Goal: Task Accomplishment & Management: Complete application form

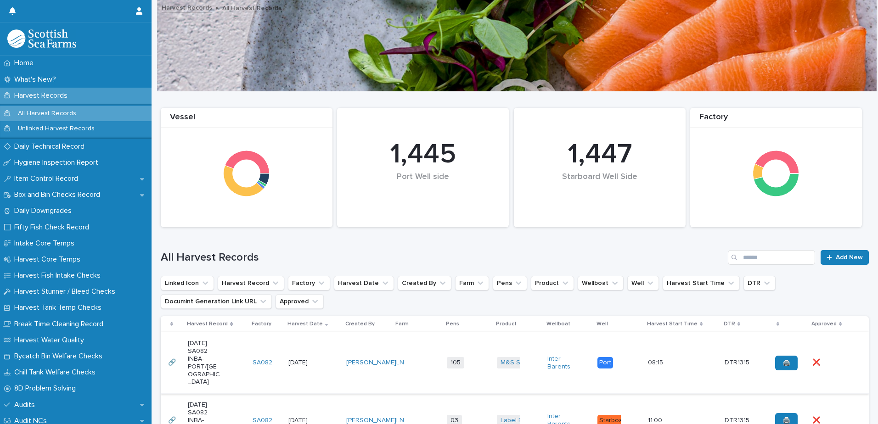
scroll to position [138, 0]
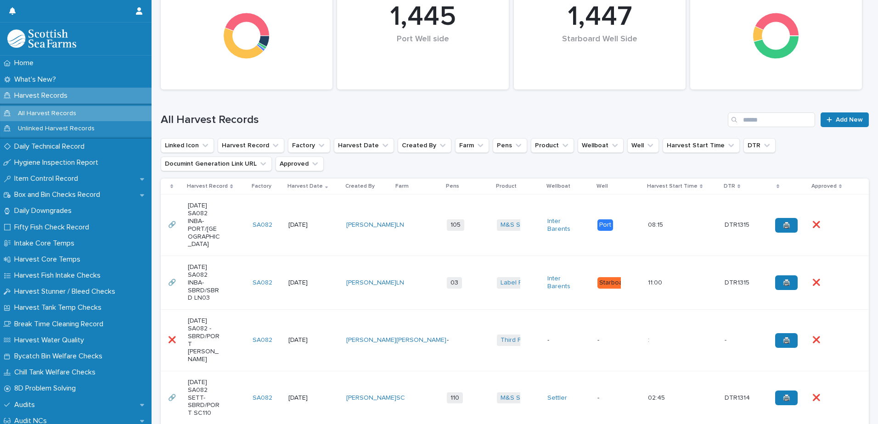
click at [283, 261] on td "SA082" at bounding box center [267, 283] width 36 height 54
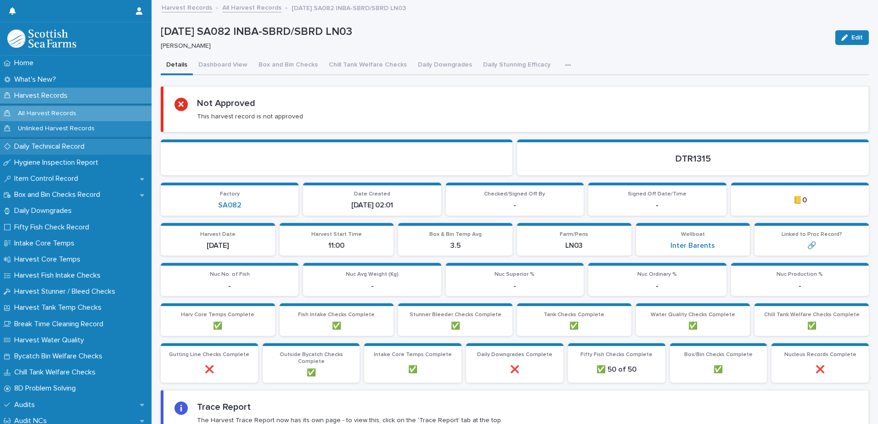
click at [50, 149] on p "Daily Technical Record" at bounding box center [51, 146] width 81 height 9
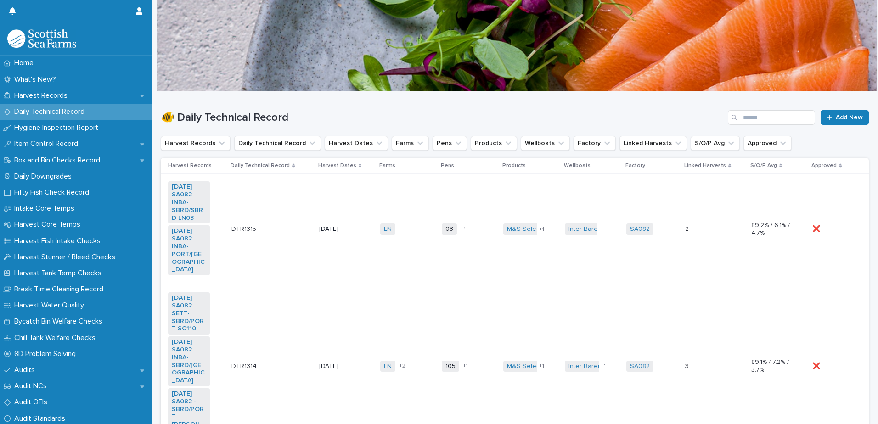
click at [377, 196] on td "LN + 0" at bounding box center [408, 229] width 62 height 111
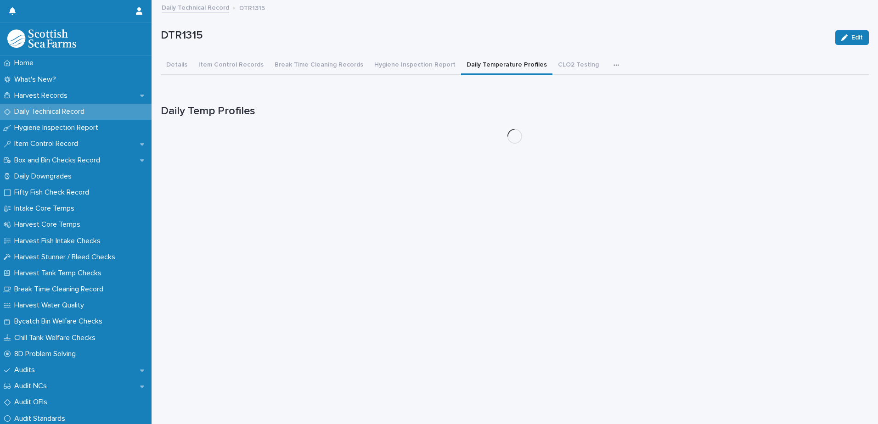
click at [494, 68] on button "Daily Temperature Profiles" at bounding box center [506, 65] width 91 height 19
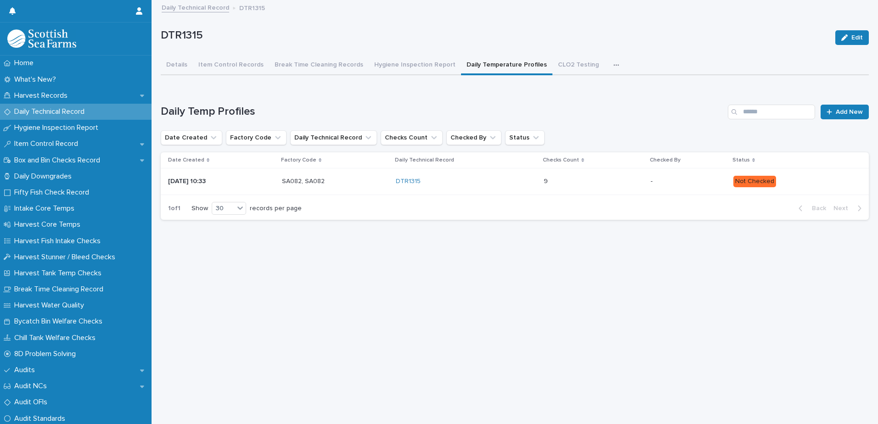
click at [816, 178] on p "Not Checked" at bounding box center [793, 181] width 121 height 11
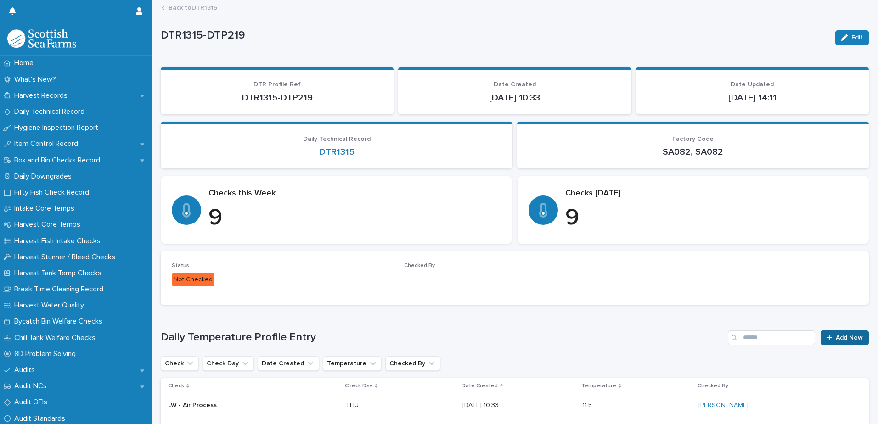
click at [843, 338] on span "Add New" at bounding box center [849, 338] width 27 height 6
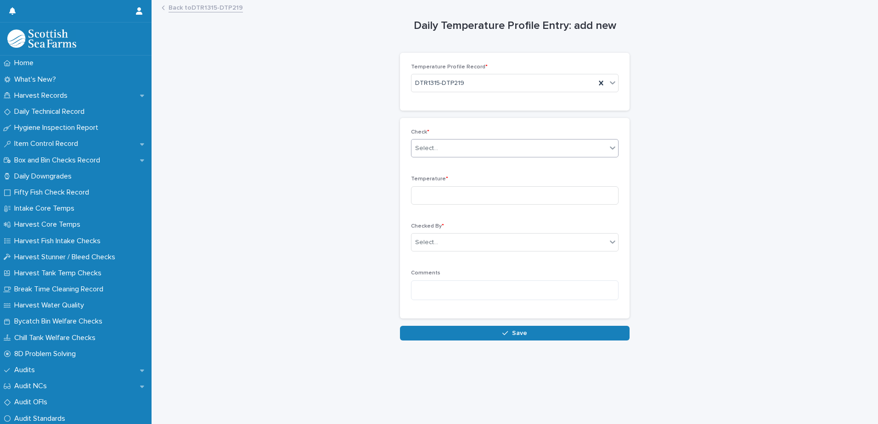
click at [442, 147] on div "Select..." at bounding box center [508, 148] width 195 height 15
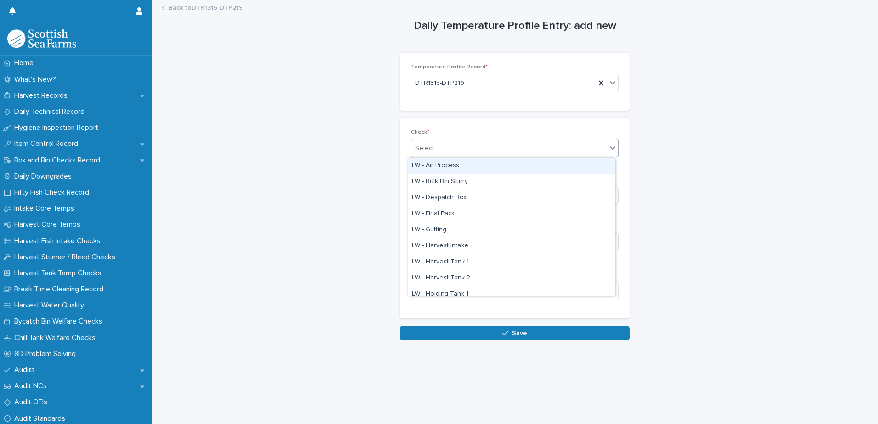
click at [450, 164] on div "LW - Air Process" at bounding box center [511, 166] width 207 height 16
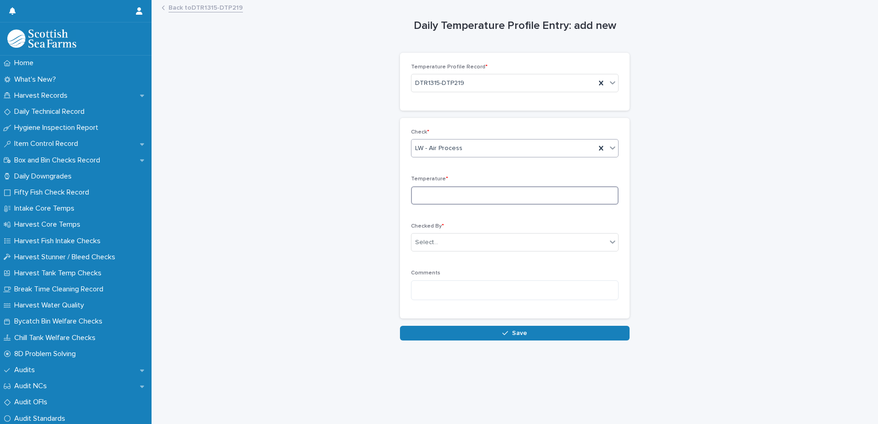
click at [480, 195] on input at bounding box center [515, 195] width 208 height 18
type input "****"
click at [455, 242] on div "Select..." at bounding box center [508, 242] width 195 height 15
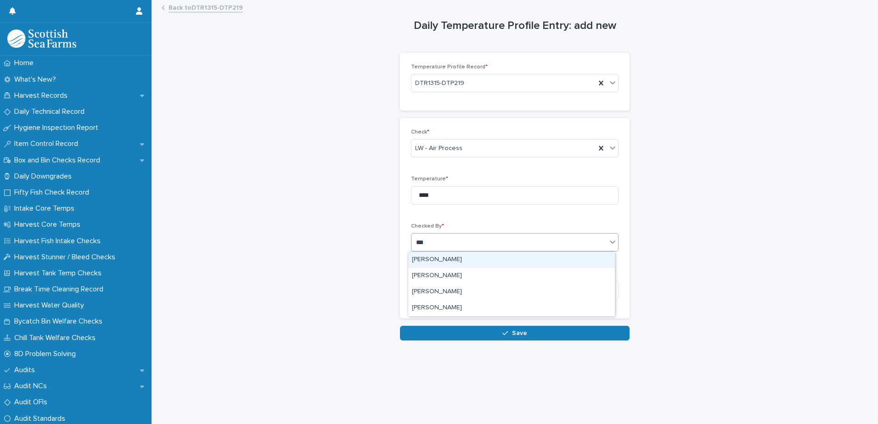
type input "****"
click at [440, 260] on div "[PERSON_NAME]" at bounding box center [511, 260] width 207 height 16
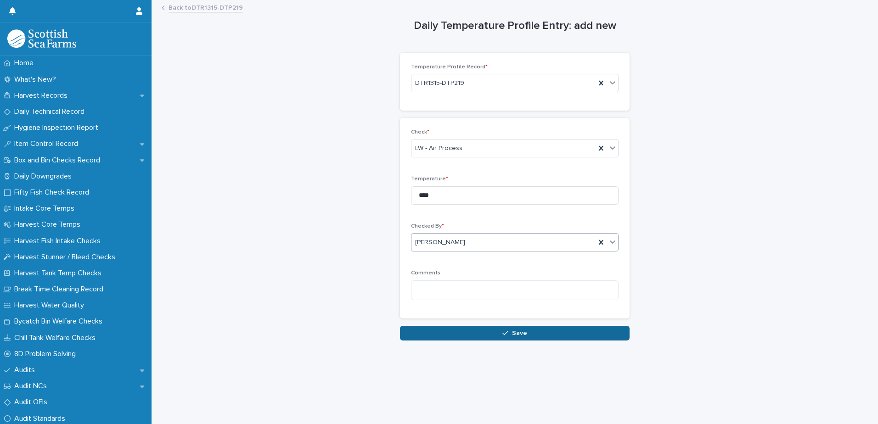
click at [513, 337] on button "Save" at bounding box center [515, 333] width 230 height 15
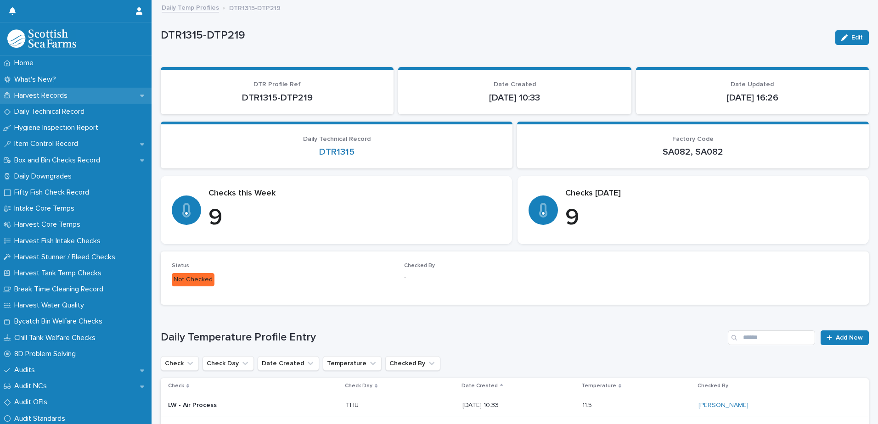
click at [45, 98] on p "Harvest Records" at bounding box center [43, 95] width 64 height 9
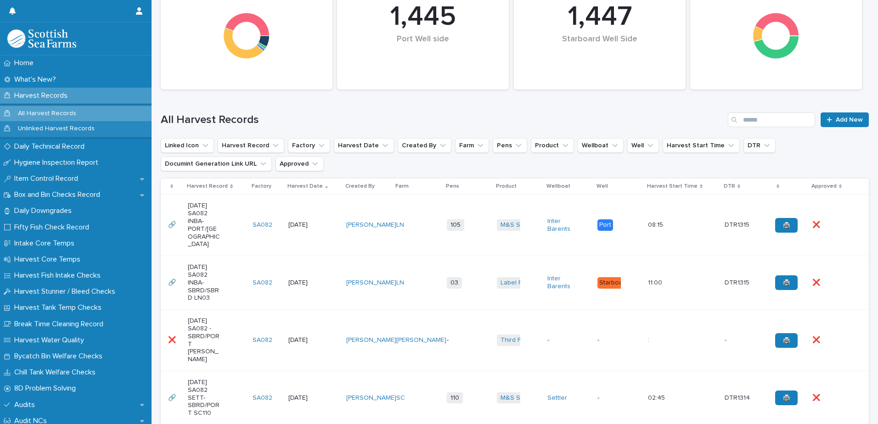
scroll to position [184, 0]
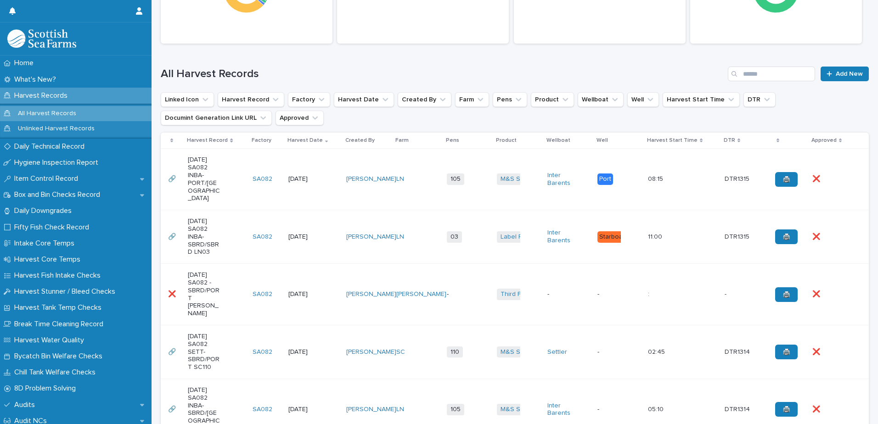
click at [276, 212] on td "SA082" at bounding box center [267, 237] width 36 height 54
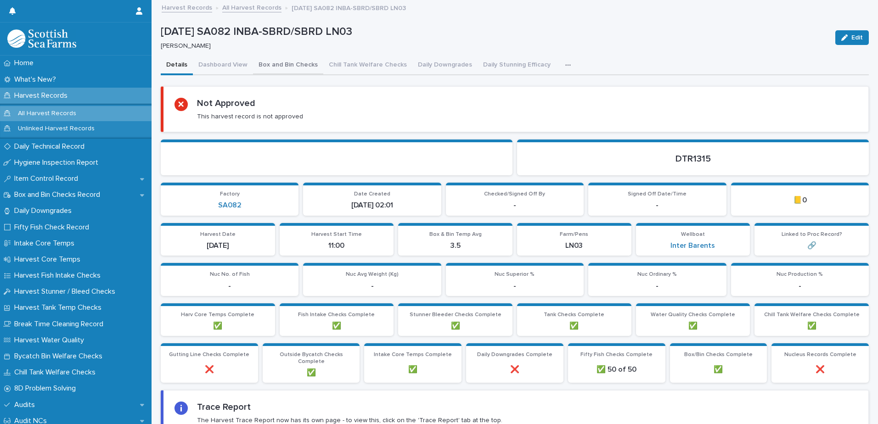
click at [273, 68] on button "Box and Bin Checks" at bounding box center [288, 65] width 70 height 19
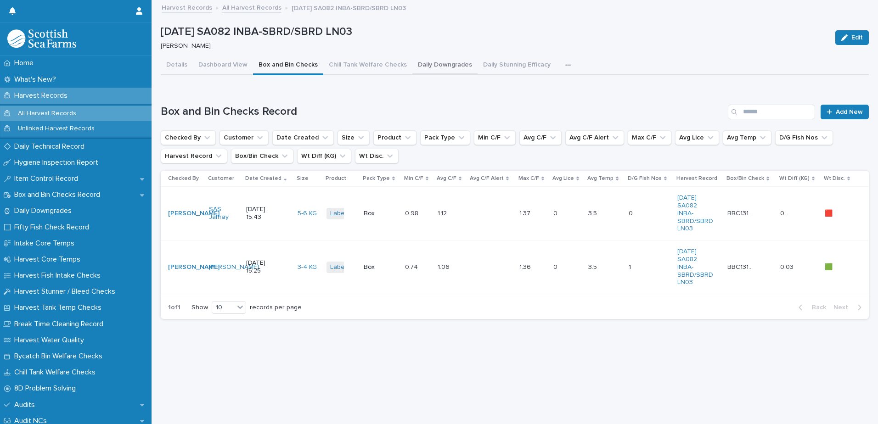
click at [434, 65] on button "Daily Downgrades" at bounding box center [444, 65] width 65 height 19
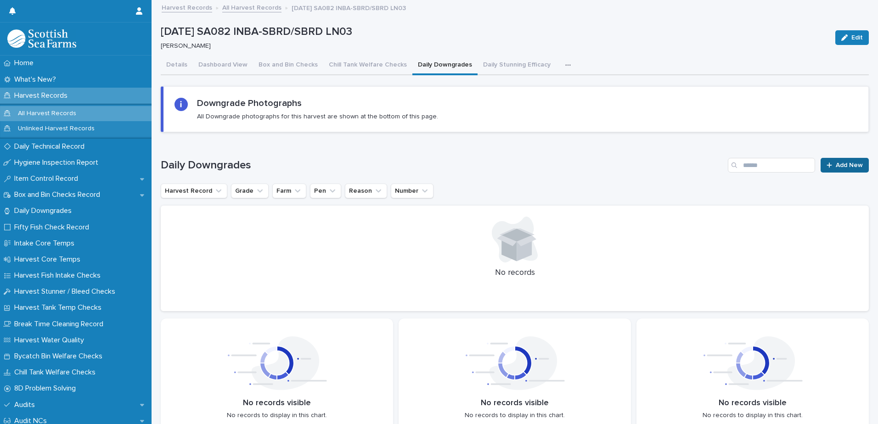
click at [838, 168] on span "Add New" at bounding box center [849, 165] width 27 height 6
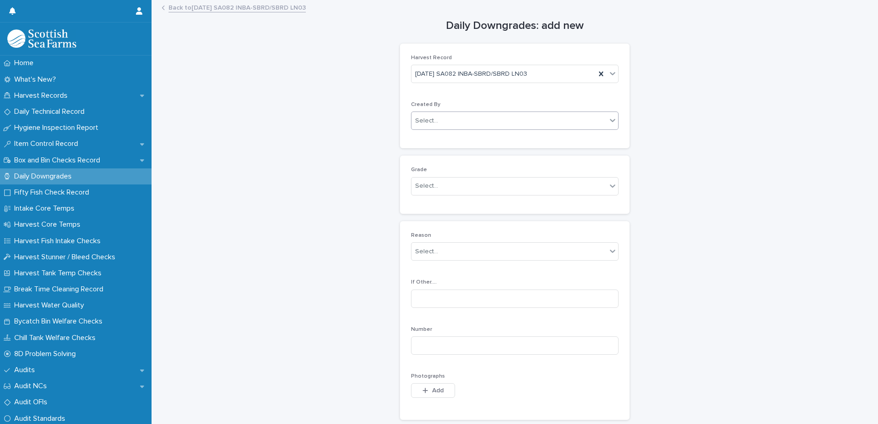
click at [501, 120] on div "Select..." at bounding box center [508, 120] width 195 height 15
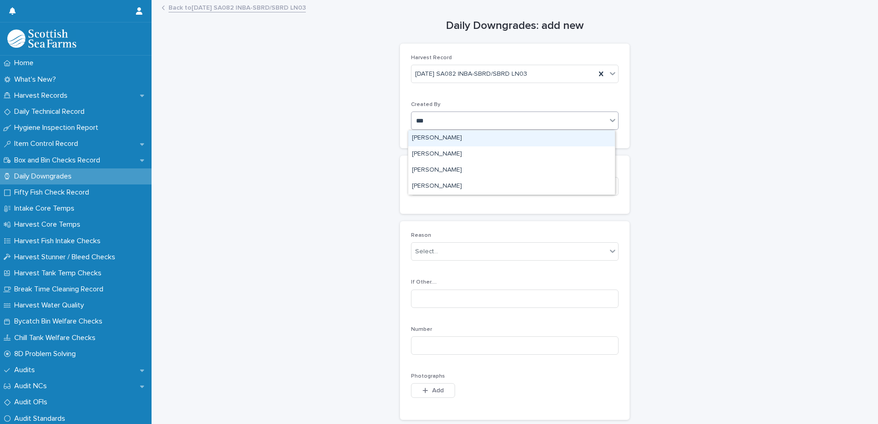
type input "****"
click at [444, 141] on div "[PERSON_NAME]" at bounding box center [511, 138] width 207 height 16
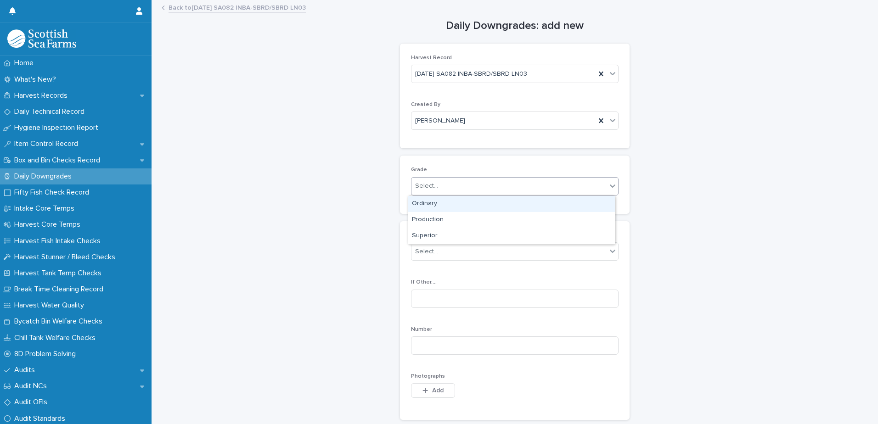
click at [445, 191] on div "Select..." at bounding box center [508, 186] width 195 height 15
click at [474, 190] on div "Select..." at bounding box center [508, 186] width 195 height 15
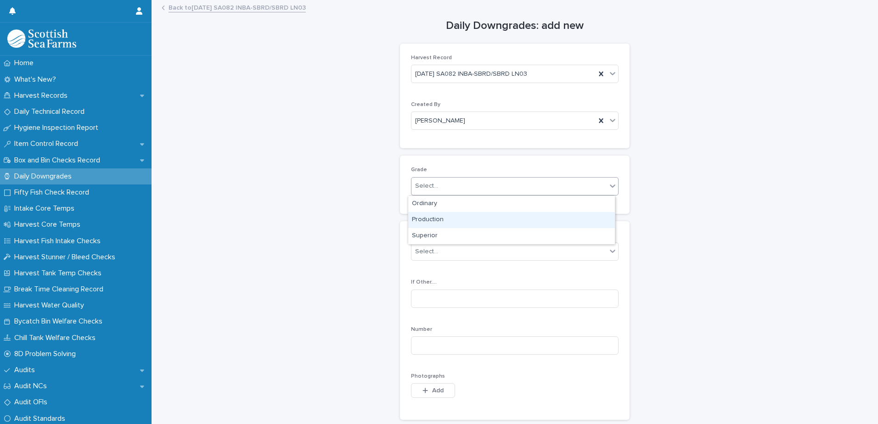
drag, startPoint x: 466, startPoint y: 211, endPoint x: 464, endPoint y: 220, distance: 8.8
click at [464, 220] on div "Production" at bounding box center [511, 220] width 207 height 16
click at [495, 253] on div "Select..." at bounding box center [508, 251] width 195 height 15
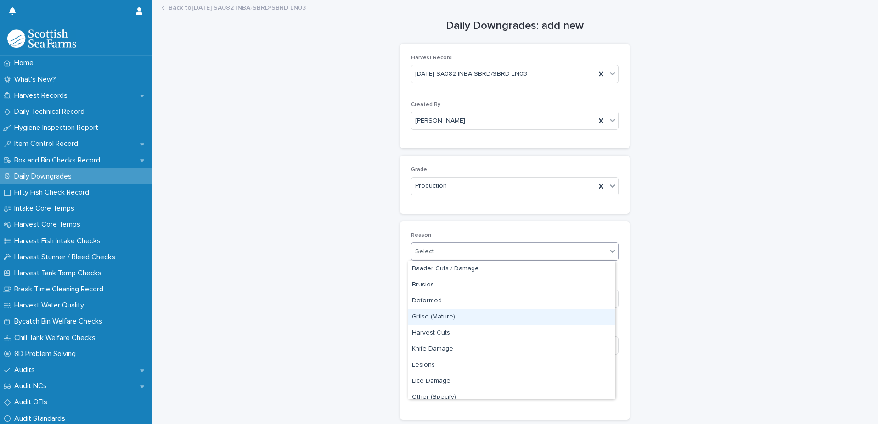
click at [466, 317] on div "Grilse (Mature)" at bounding box center [511, 318] width 207 height 16
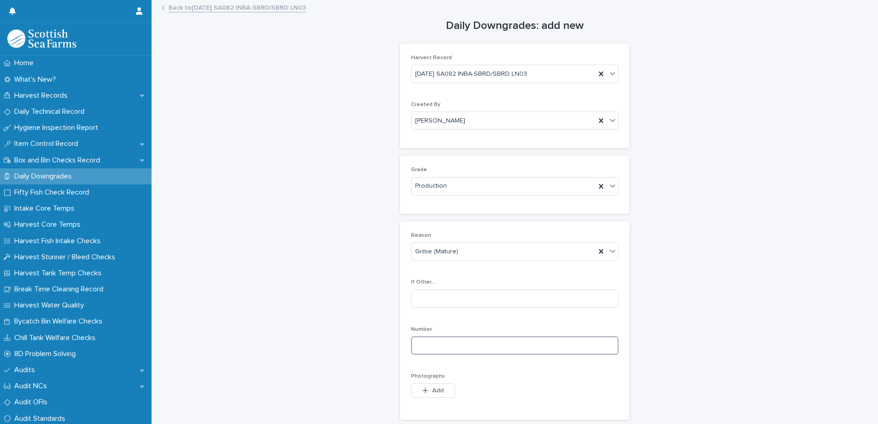
click at [517, 345] on input at bounding box center [515, 346] width 208 height 18
type input "*"
click at [438, 390] on span "Add" at bounding box center [437, 391] width 11 height 6
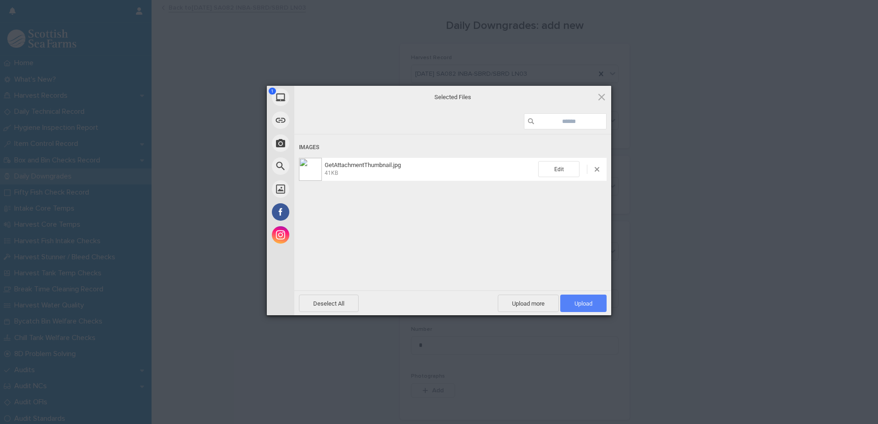
click at [585, 306] on span "Upload 1" at bounding box center [583, 303] width 18 height 7
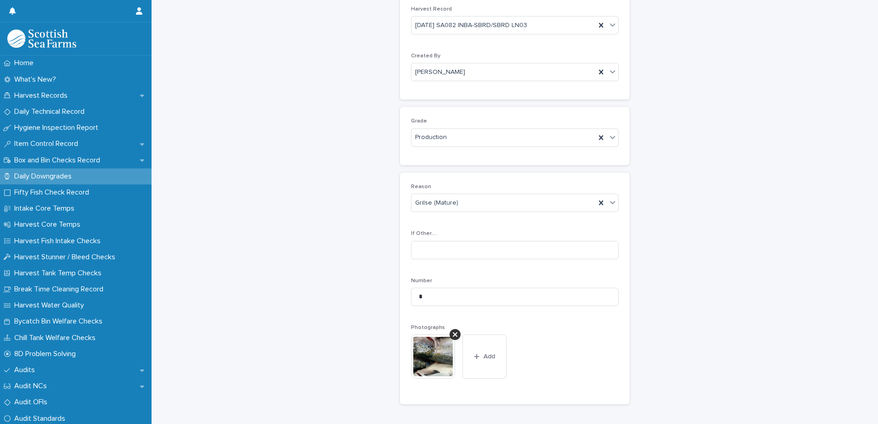
scroll to position [136, 0]
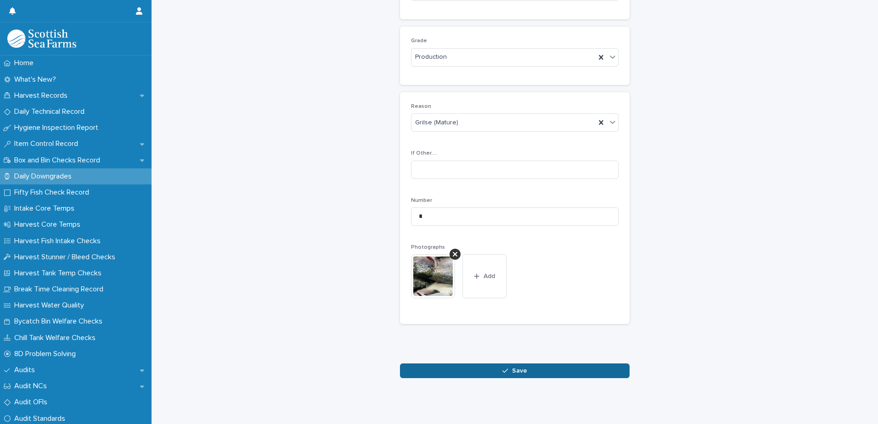
click at [518, 368] on span "Save" at bounding box center [519, 371] width 15 height 6
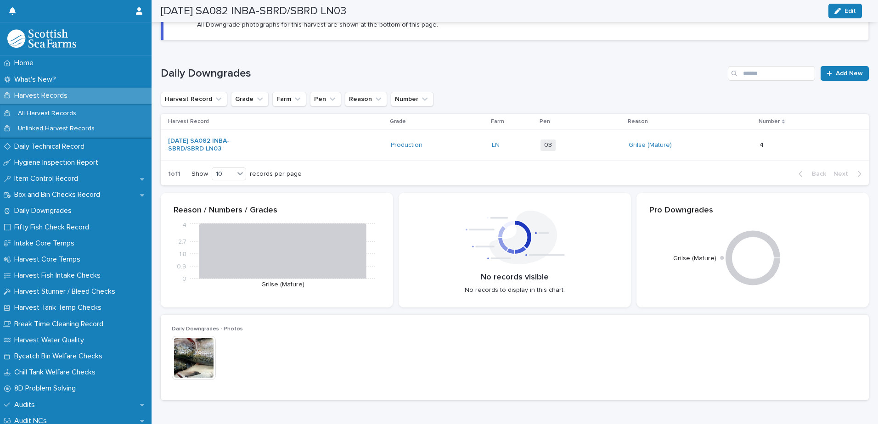
scroll to position [128, 0]
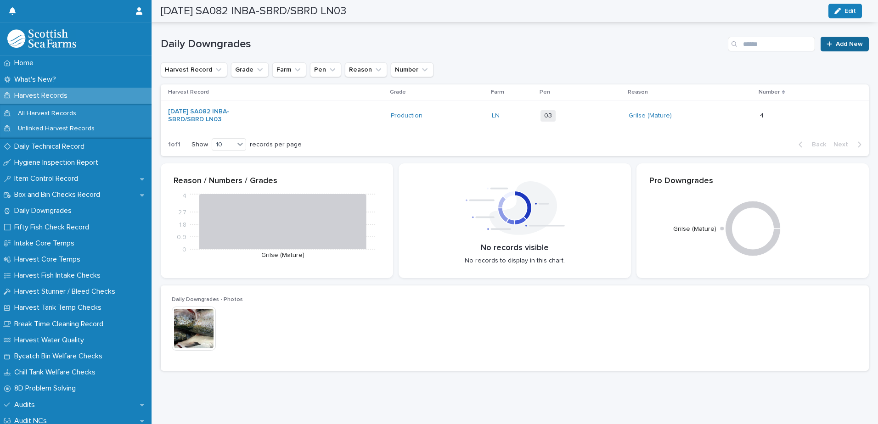
click at [836, 41] on span "Add New" at bounding box center [849, 44] width 27 height 6
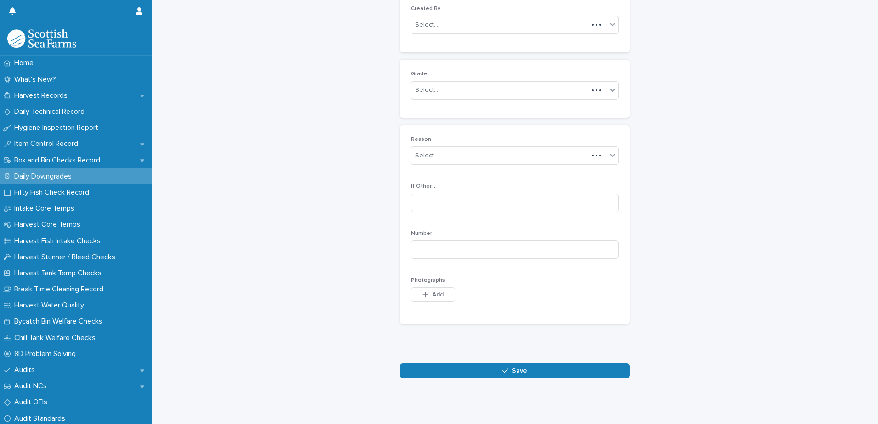
scroll to position [89, 0]
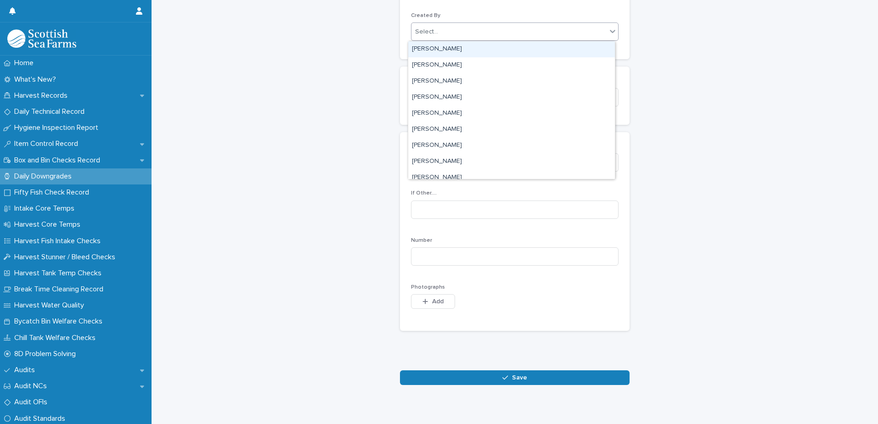
click at [486, 35] on div "Select..." at bounding box center [508, 31] width 195 height 15
type input "****"
click at [470, 49] on div "[PERSON_NAME]" at bounding box center [511, 49] width 207 height 16
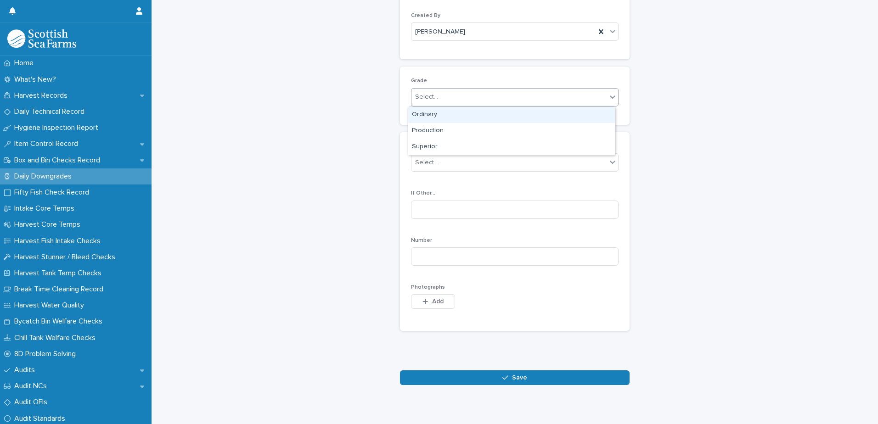
click at [468, 97] on div "Select..." at bounding box center [508, 97] width 195 height 15
click at [449, 115] on div "Ordinary" at bounding box center [511, 115] width 207 height 16
click at [473, 167] on div "Select..." at bounding box center [508, 162] width 195 height 15
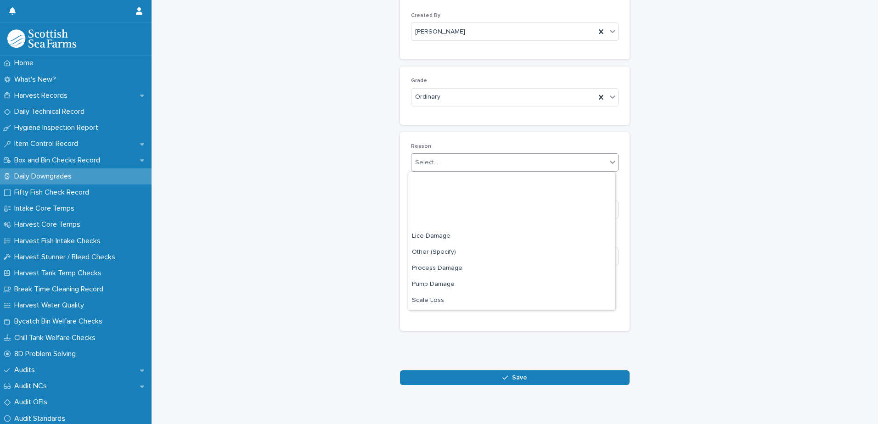
scroll to position [135, 0]
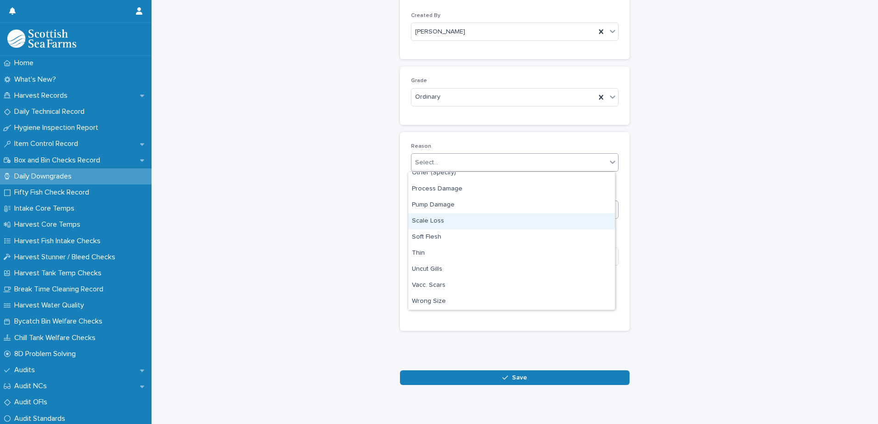
click at [471, 219] on div "Scale Loss" at bounding box center [511, 222] width 207 height 16
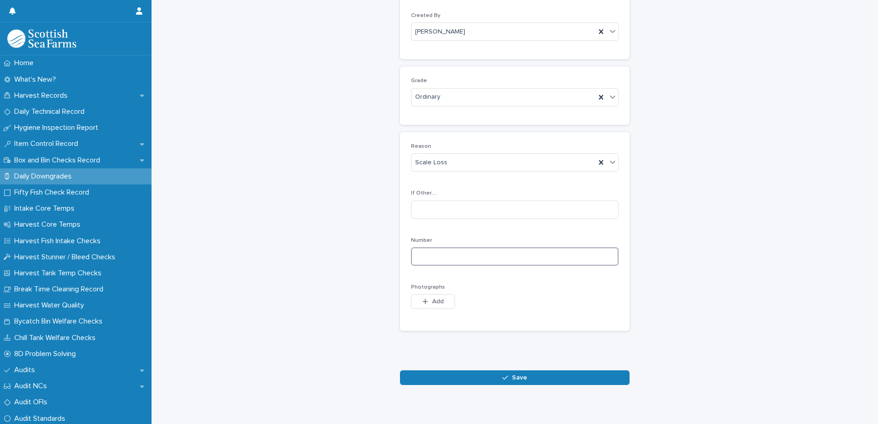
click at [522, 254] on input at bounding box center [515, 257] width 208 height 18
type input "*"
click at [434, 302] on span "Add" at bounding box center [437, 301] width 11 height 6
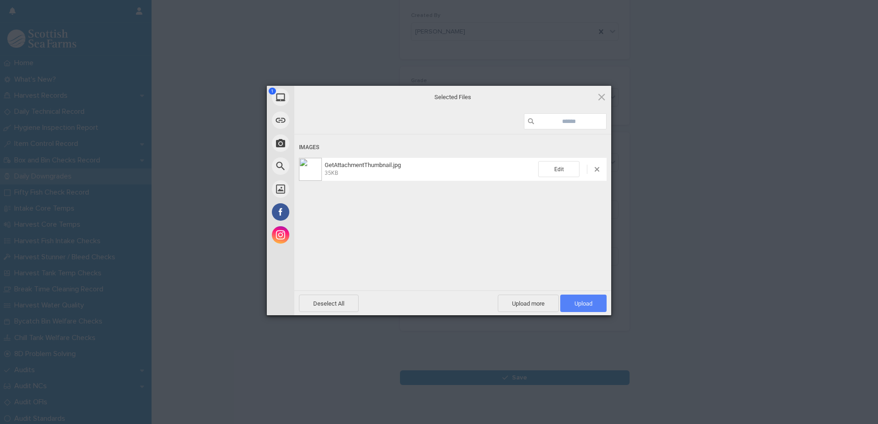
click at [584, 301] on span "Upload 1" at bounding box center [583, 303] width 18 height 7
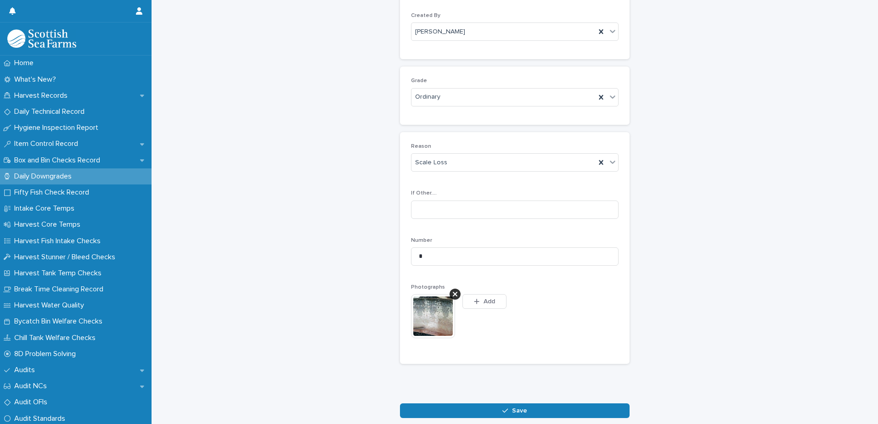
scroll to position [106, 0]
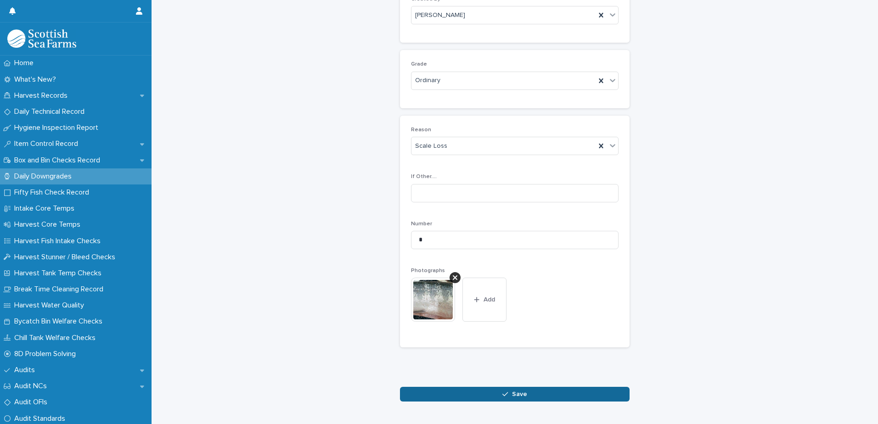
click at [507, 393] on div "button" at bounding box center [506, 394] width 9 height 6
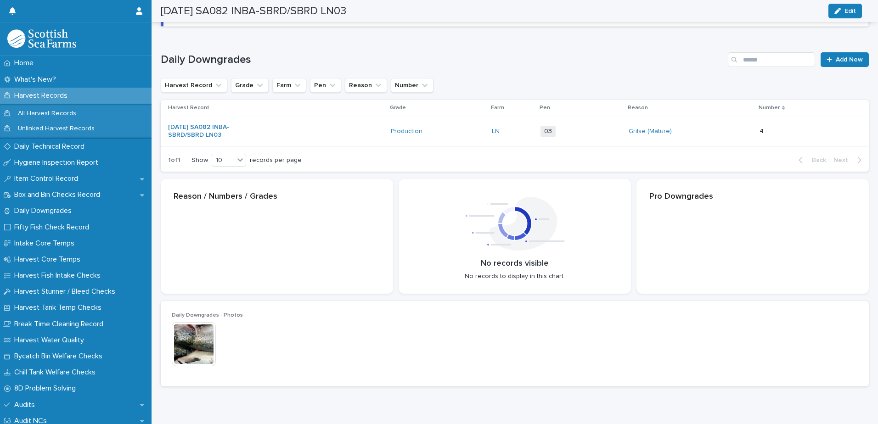
scroll to position [107, 0]
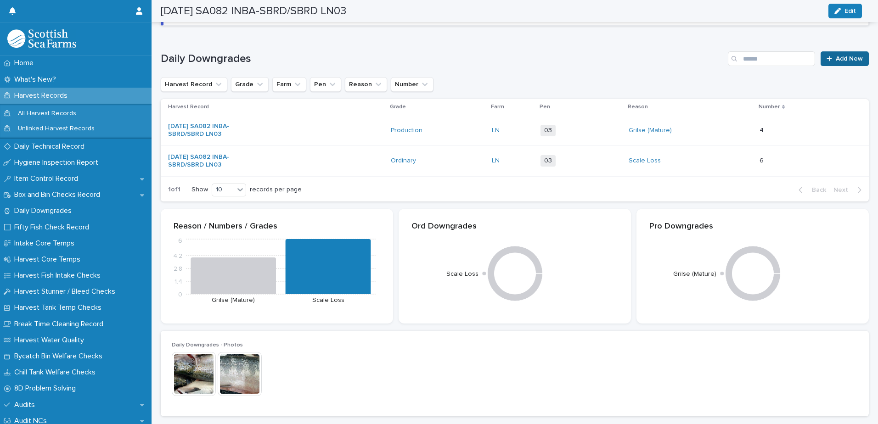
click at [838, 60] on span "Add New" at bounding box center [849, 59] width 27 height 6
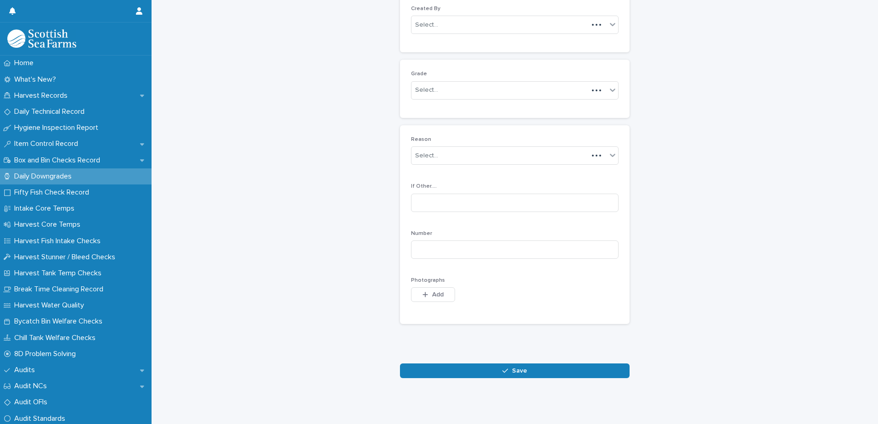
scroll to position [89, 0]
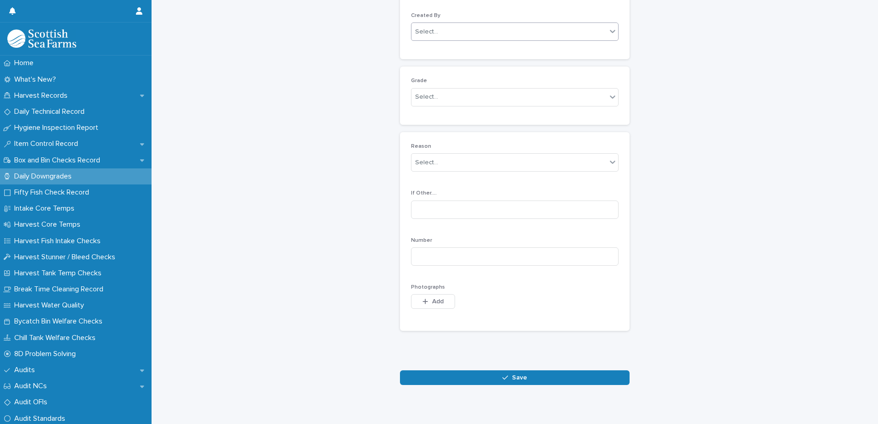
click at [497, 31] on div "Select..." at bounding box center [508, 31] width 195 height 15
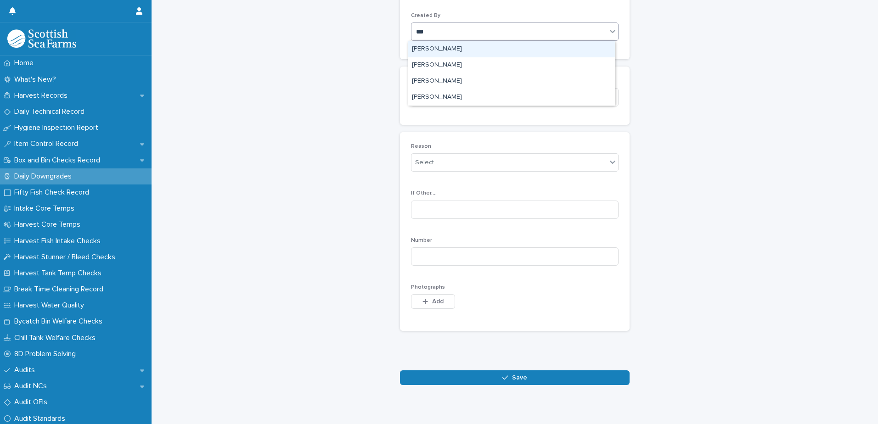
type input "****"
click at [466, 49] on div "[PERSON_NAME]" at bounding box center [511, 49] width 207 height 16
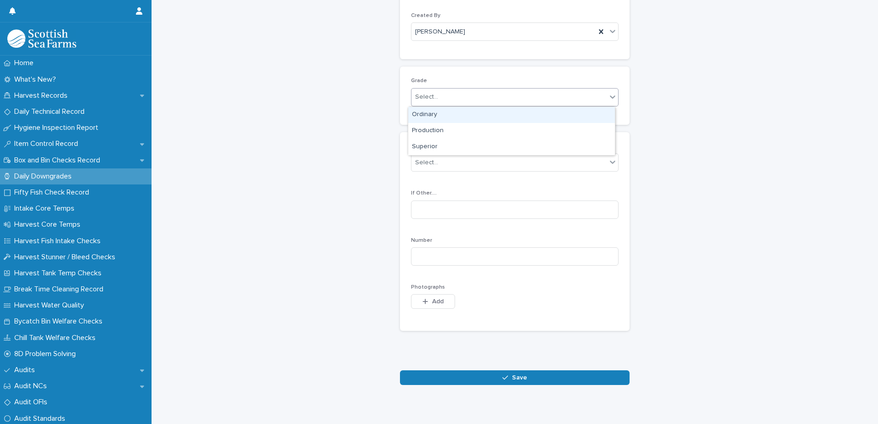
click at [452, 96] on div "Select..." at bounding box center [508, 97] width 195 height 15
click at [446, 114] on div "Ordinary" at bounding box center [511, 115] width 207 height 16
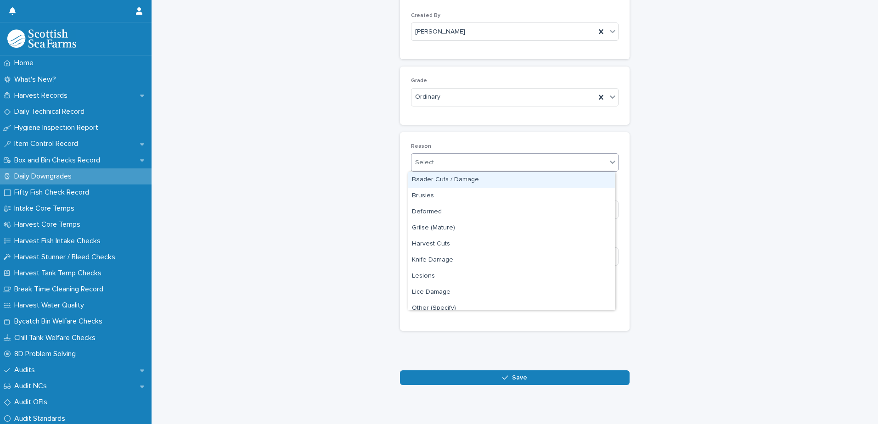
drag, startPoint x: 480, startPoint y: 165, endPoint x: 471, endPoint y: 168, distance: 9.5
click at [478, 164] on div "Select..." at bounding box center [508, 162] width 195 height 15
click at [465, 181] on div "Baader Cuts / Damage" at bounding box center [511, 180] width 207 height 16
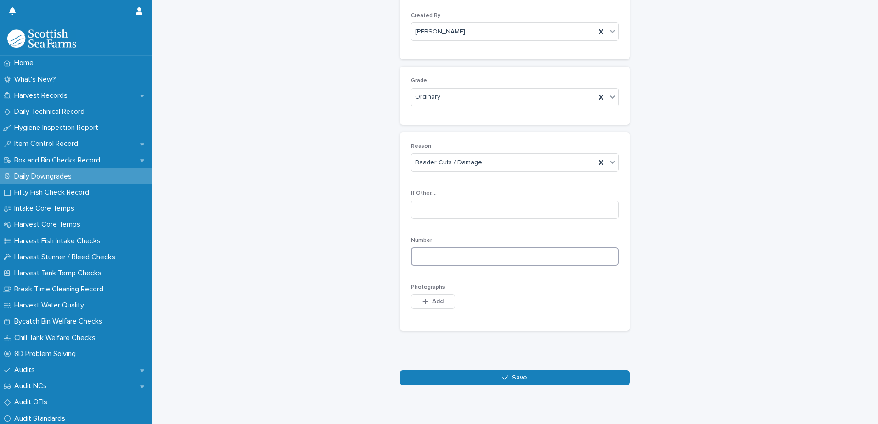
click at [483, 256] on input at bounding box center [515, 257] width 208 height 18
type input "**"
click at [436, 304] on span "Add" at bounding box center [437, 301] width 11 height 6
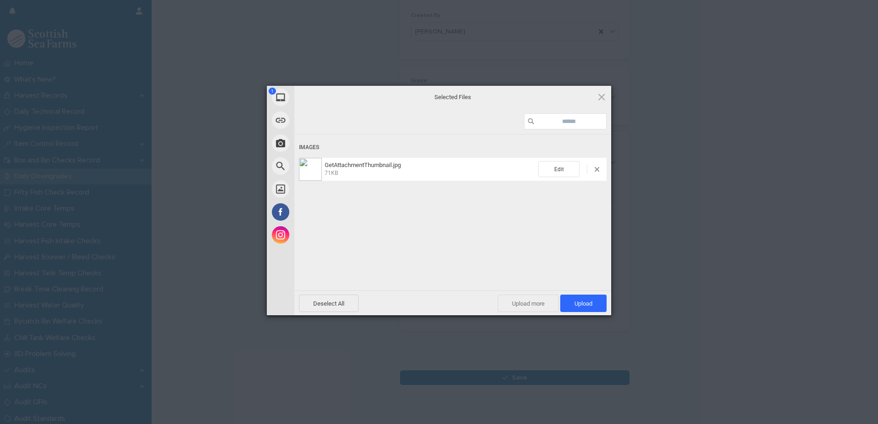
click at [530, 305] on span "Upload more" at bounding box center [528, 303] width 61 height 17
click at [515, 303] on span "Upload more" at bounding box center [518, 303] width 61 height 17
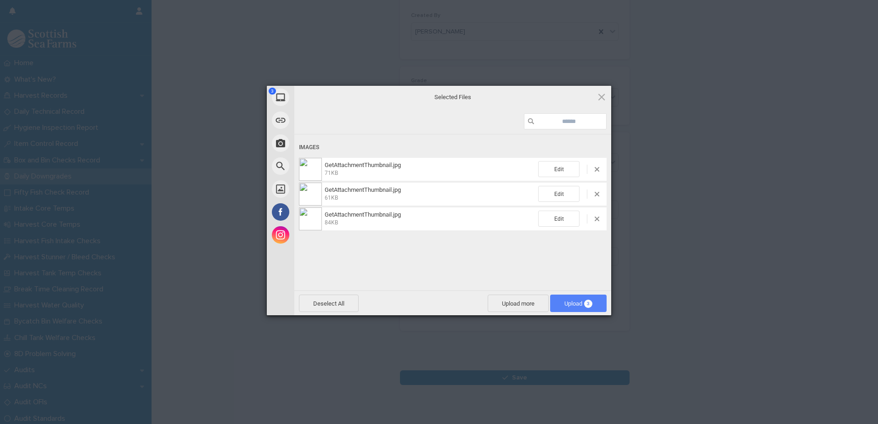
click at [567, 304] on span "Upload 3" at bounding box center [578, 303] width 28 height 7
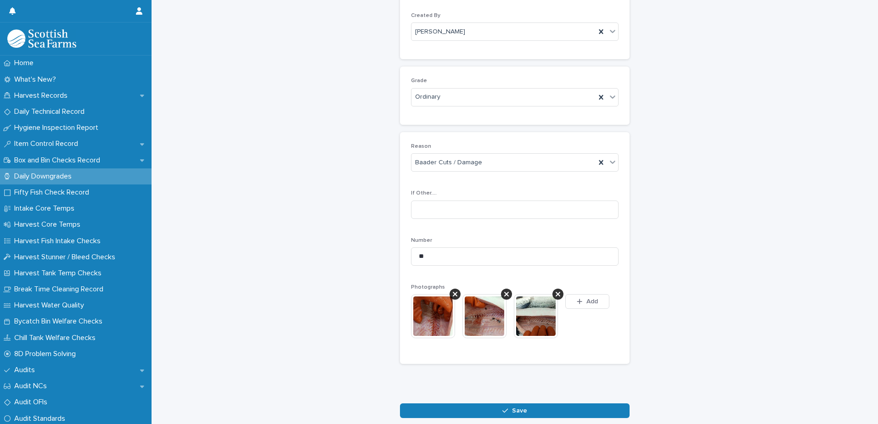
scroll to position [106, 0]
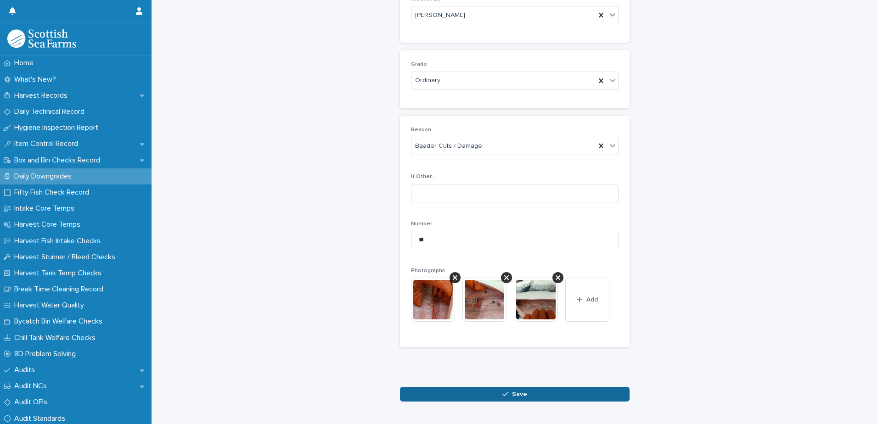
click at [505, 394] on icon "button" at bounding box center [505, 394] width 6 height 6
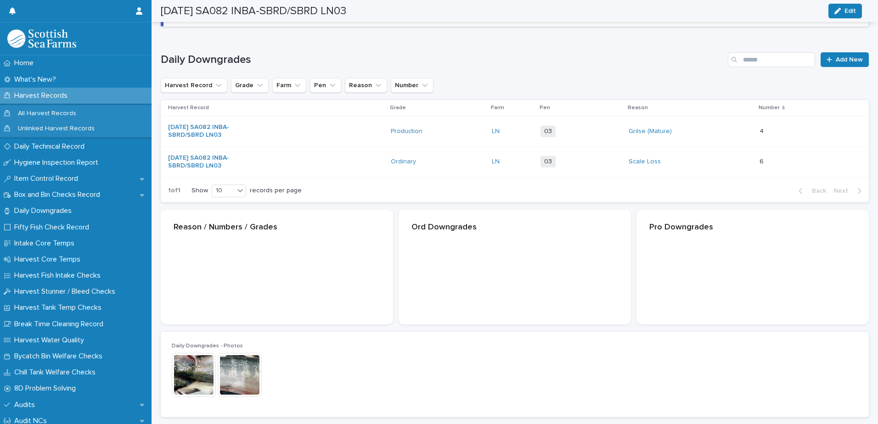
scroll to position [107, 0]
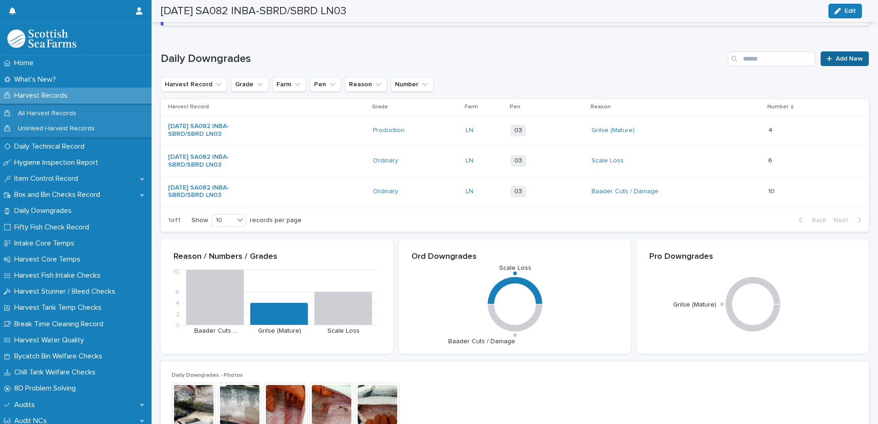
click at [836, 60] on span "Add New" at bounding box center [849, 59] width 27 height 6
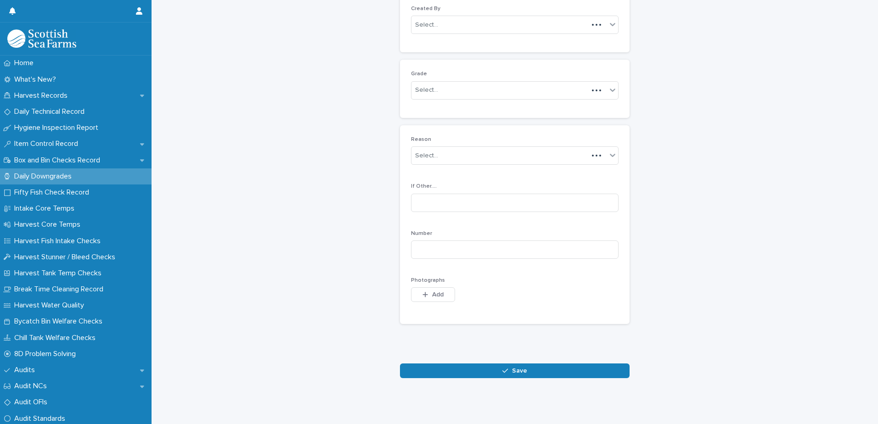
scroll to position [89, 0]
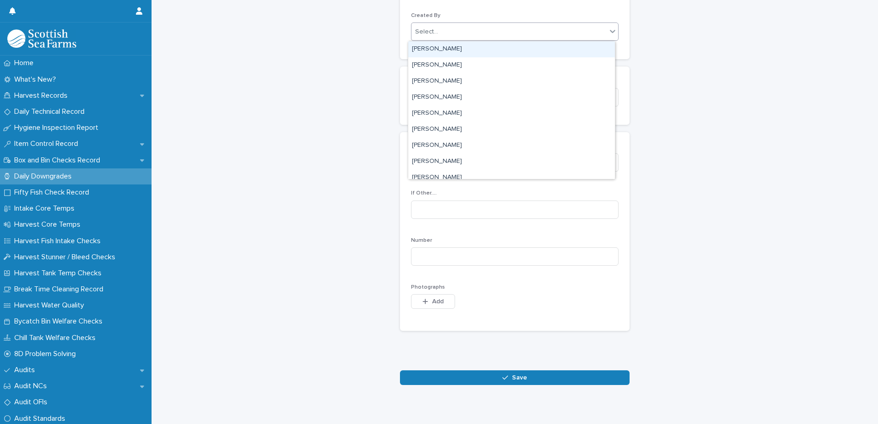
click at [469, 34] on div "Select..." at bounding box center [508, 31] width 195 height 15
type input "****"
click at [452, 51] on div "[PERSON_NAME]" at bounding box center [511, 49] width 207 height 16
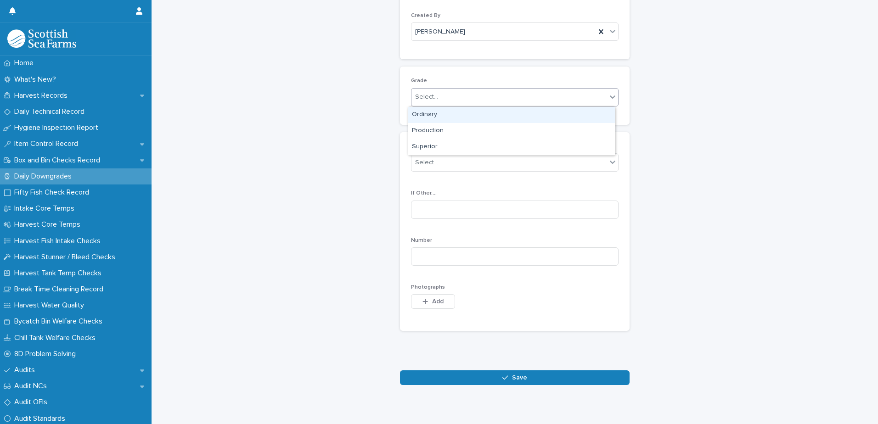
click at [455, 94] on div "Select..." at bounding box center [508, 97] width 195 height 15
click at [447, 130] on div "Production" at bounding box center [511, 131] width 207 height 16
click at [463, 161] on div "Select..." at bounding box center [508, 162] width 195 height 15
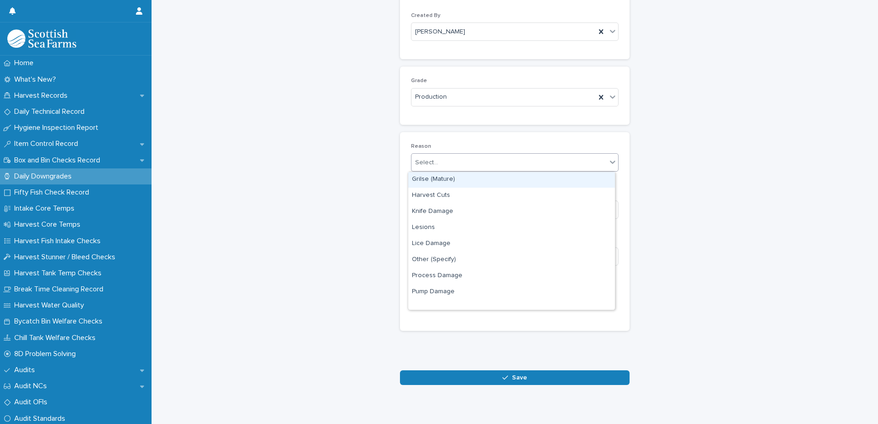
scroll to position [92, 0]
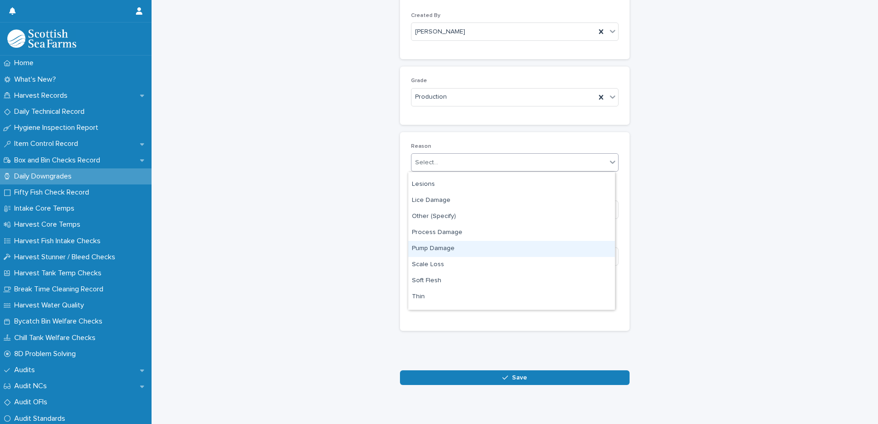
click at [467, 249] on div "Pump Damage" at bounding box center [511, 249] width 207 height 16
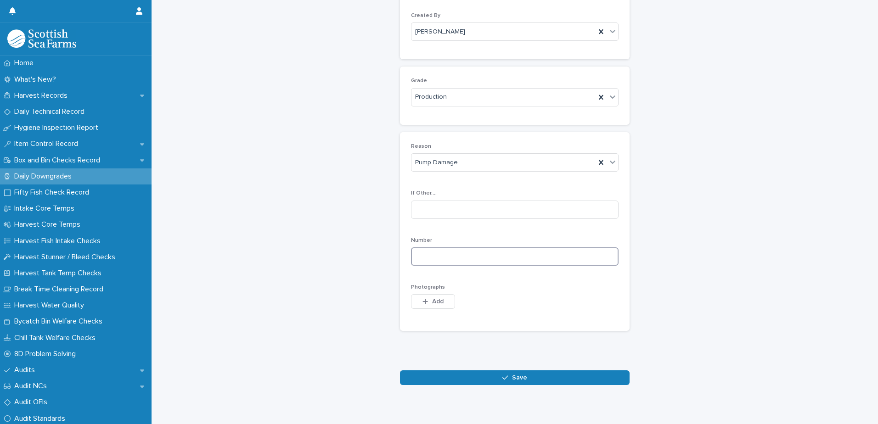
click at [534, 259] on input at bounding box center [515, 257] width 208 height 18
type input "*"
click at [436, 304] on span "Add" at bounding box center [437, 301] width 11 height 6
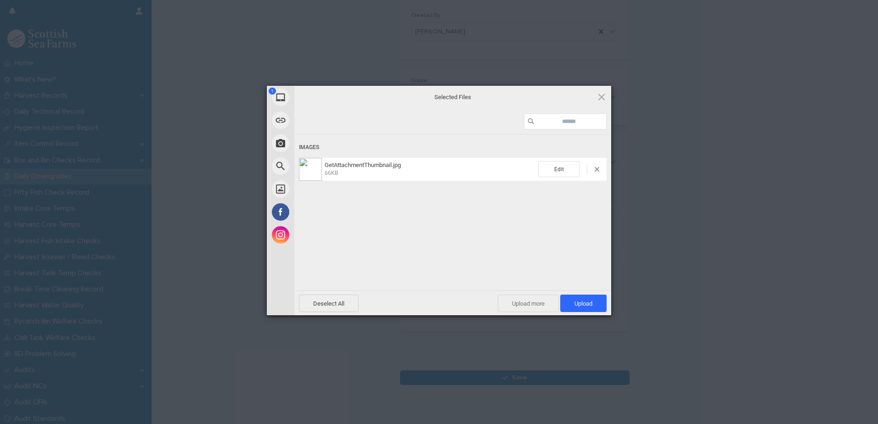
click at [536, 301] on span "Upload more" at bounding box center [528, 303] width 61 height 17
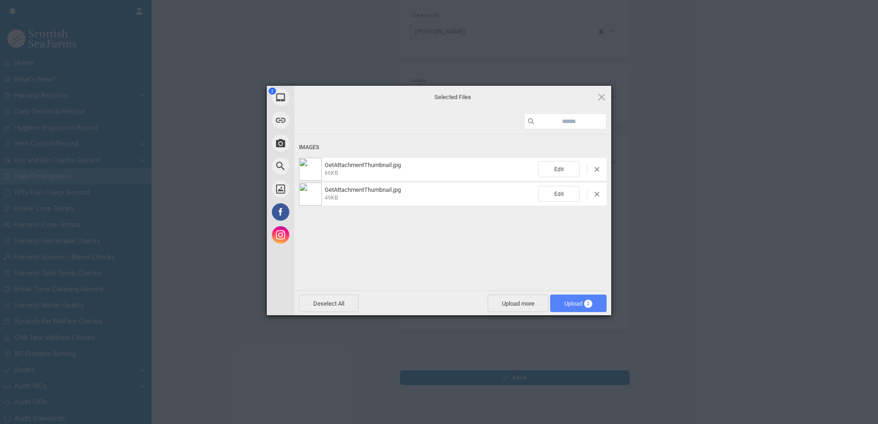
click at [567, 303] on span "Upload 2" at bounding box center [578, 303] width 28 height 7
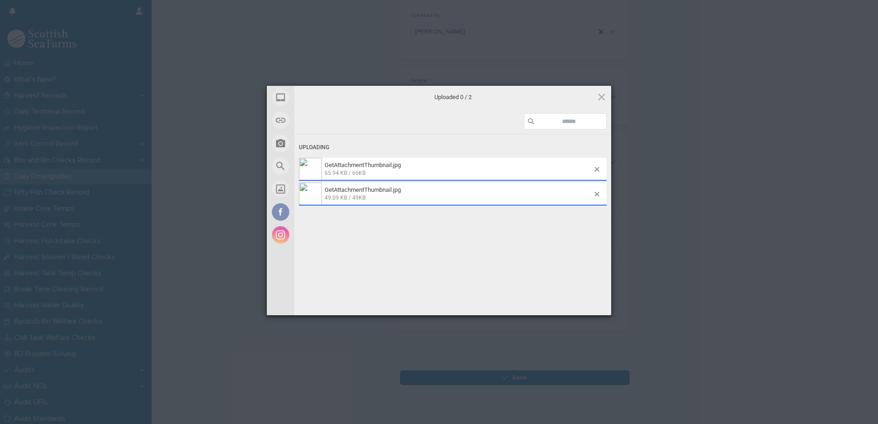
scroll to position [106, 0]
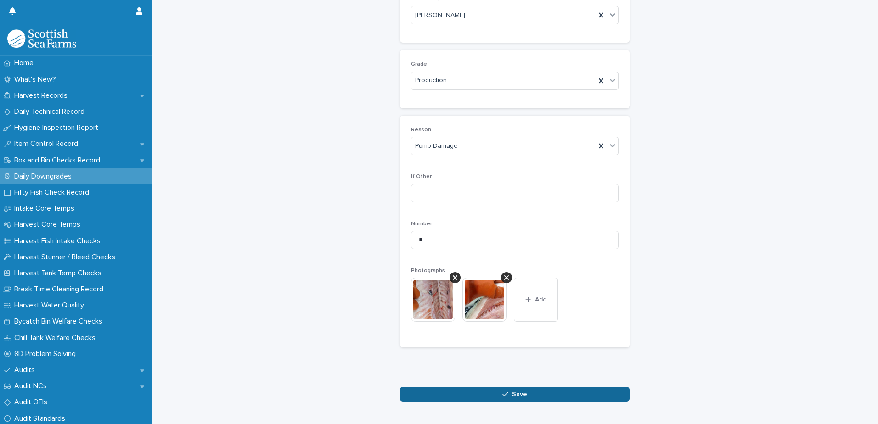
click at [512, 395] on span "Save" at bounding box center [519, 394] width 15 height 6
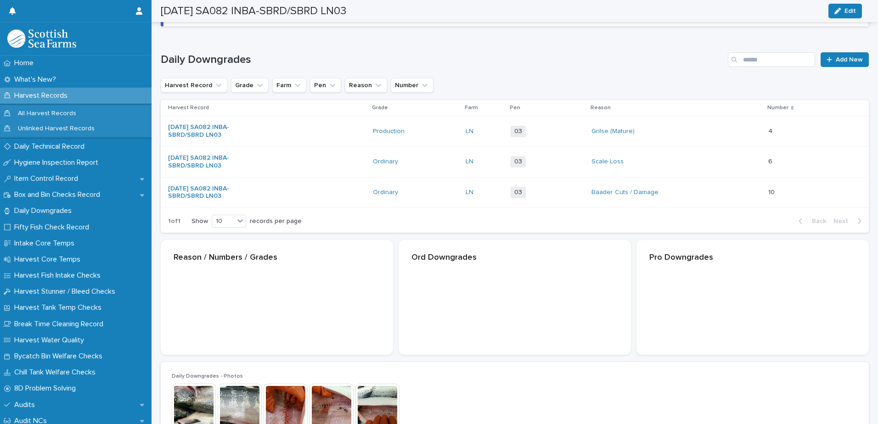
scroll to position [107, 0]
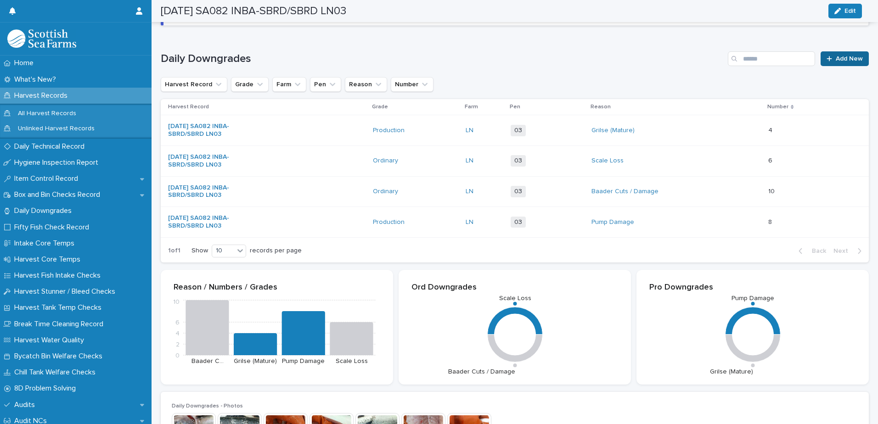
click at [836, 60] on span "Add New" at bounding box center [849, 59] width 27 height 6
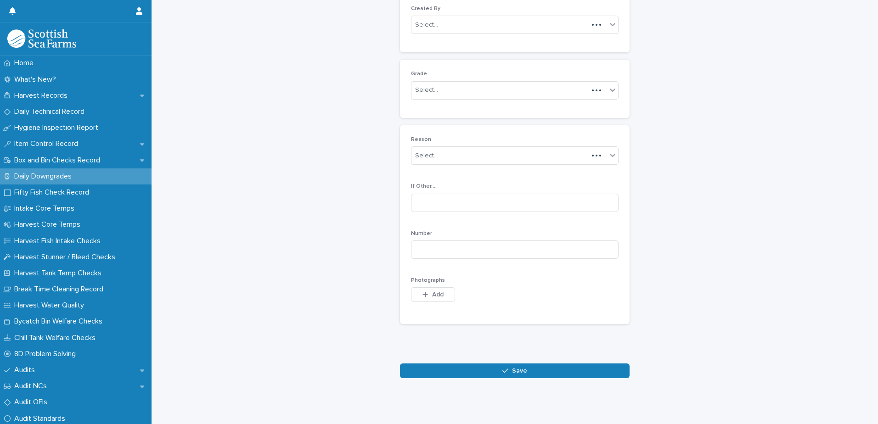
scroll to position [89, 0]
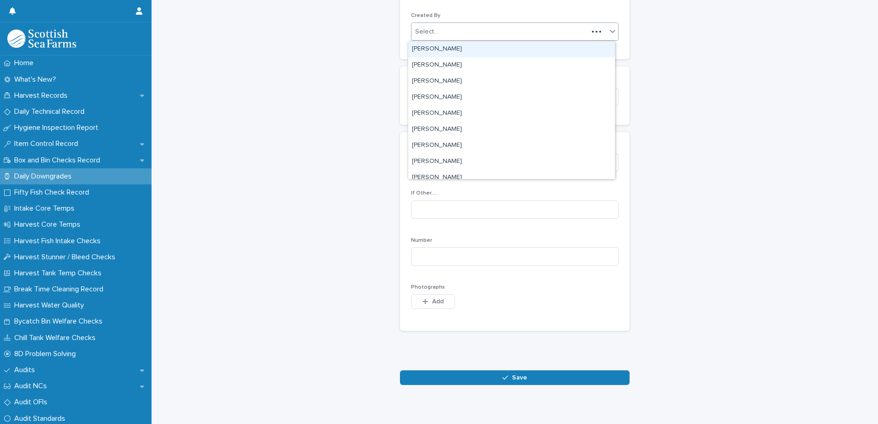
click at [465, 36] on div "Select..." at bounding box center [499, 31] width 177 height 15
type input "****"
click at [458, 49] on div "[PERSON_NAME]" at bounding box center [511, 49] width 207 height 16
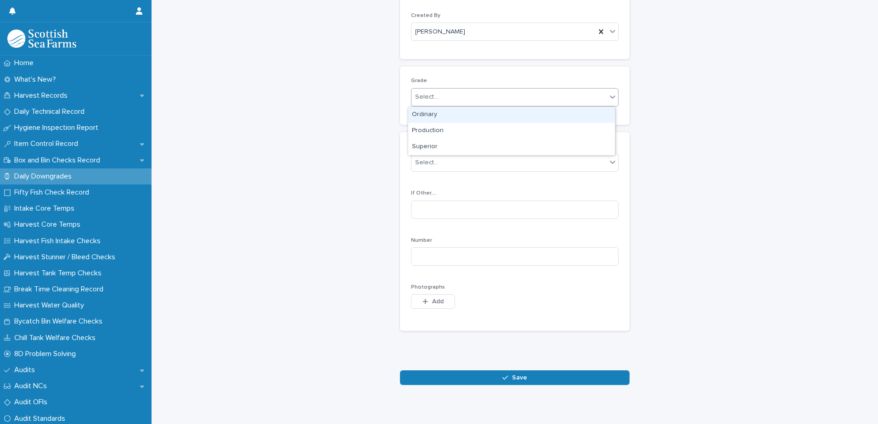
click at [455, 100] on div "Select..." at bounding box center [508, 97] width 195 height 15
click at [447, 129] on div "Production" at bounding box center [511, 131] width 207 height 16
click at [468, 164] on div "Select..." at bounding box center [508, 162] width 195 height 15
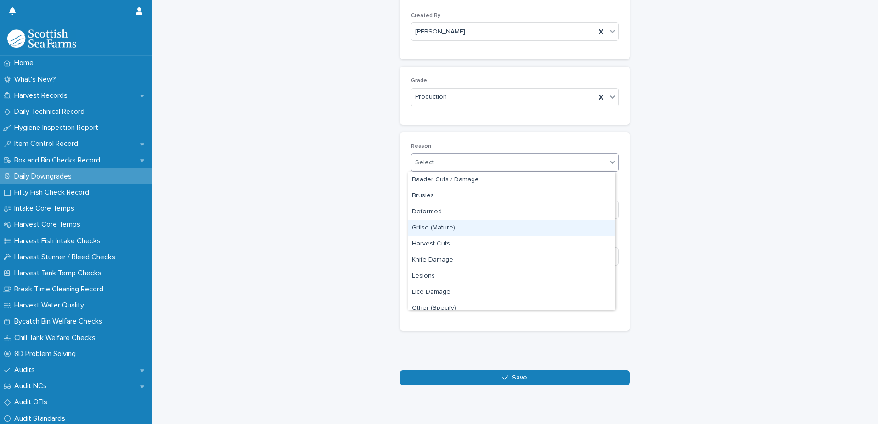
scroll to position [135, 0]
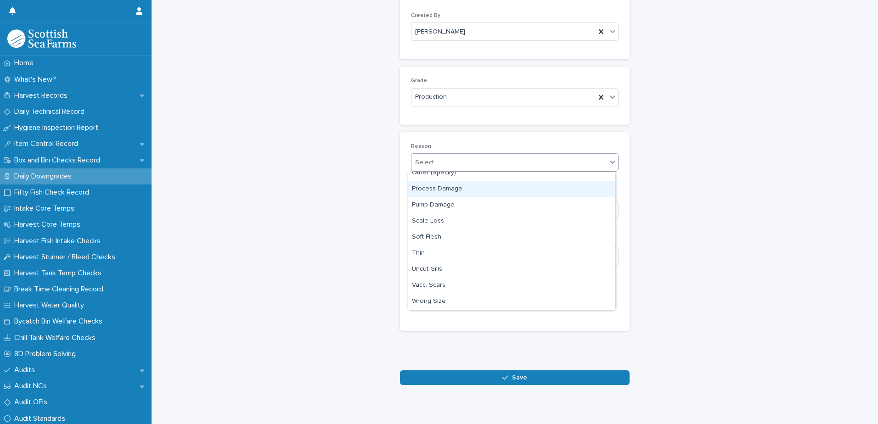
drag, startPoint x: 481, startPoint y: 199, endPoint x: 480, endPoint y: 193, distance: 6.1
click at [480, 193] on div "Process Damage" at bounding box center [511, 189] width 207 height 16
click at [495, 258] on input at bounding box center [515, 257] width 208 height 18
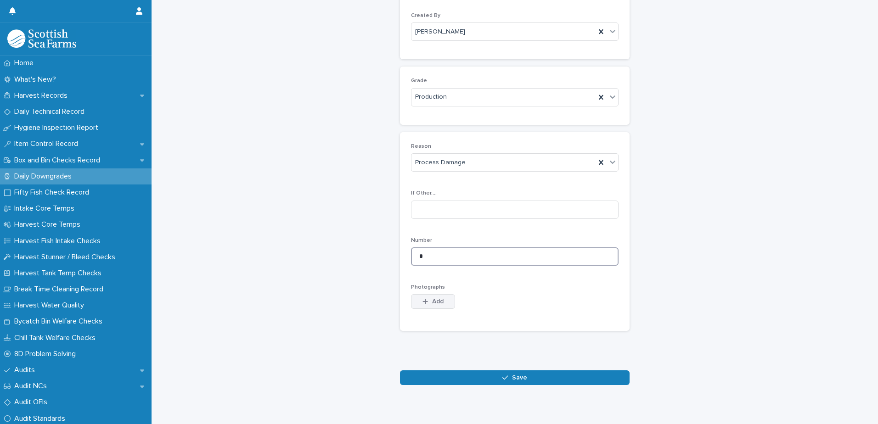
type input "*"
click at [433, 304] on button "Add" at bounding box center [433, 301] width 44 height 15
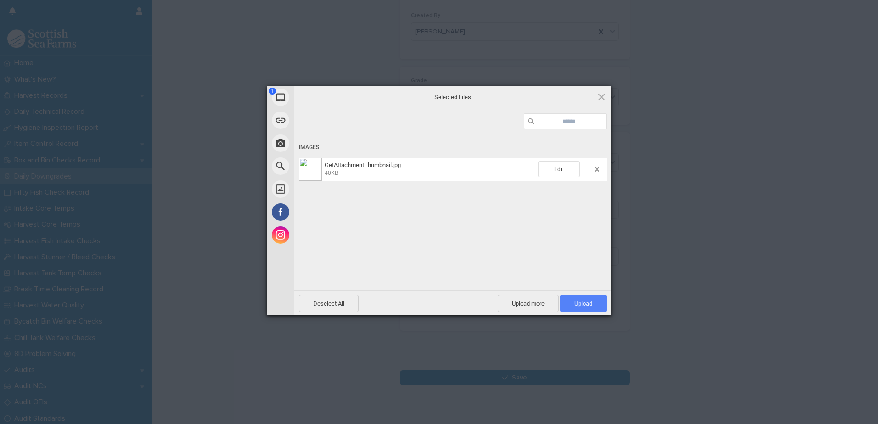
click at [578, 304] on span "Upload 1" at bounding box center [583, 303] width 18 height 7
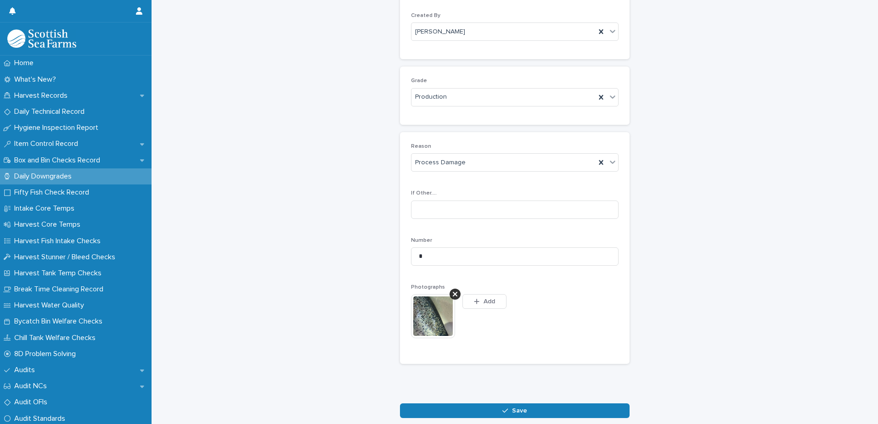
scroll to position [106, 0]
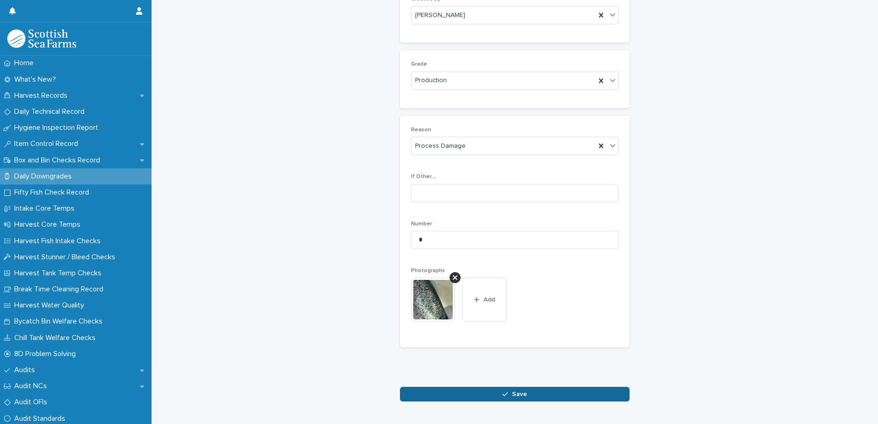
click at [504, 398] on icon "button" at bounding box center [505, 394] width 6 height 6
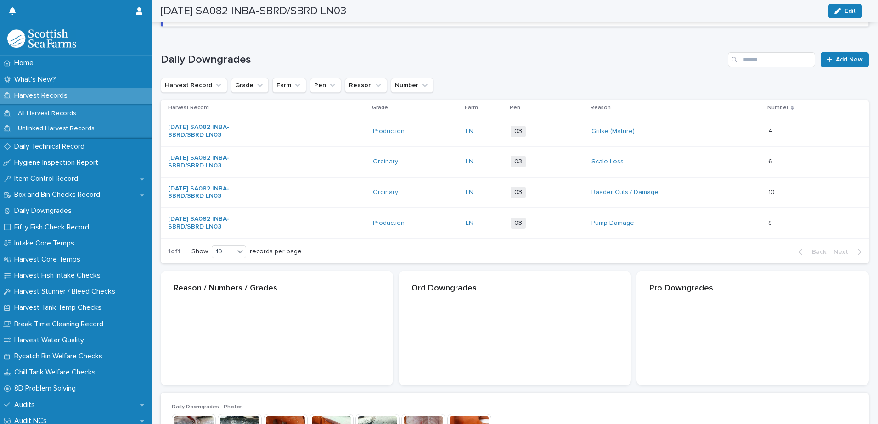
scroll to position [107, 0]
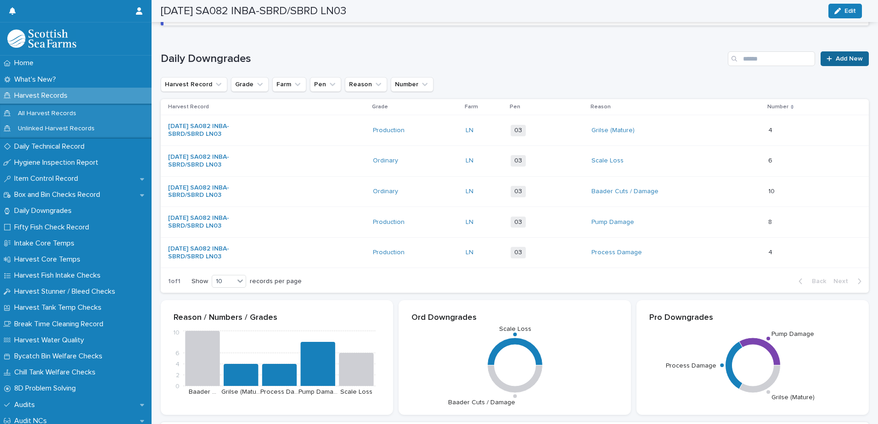
click at [841, 58] on span "Add New" at bounding box center [849, 59] width 27 height 6
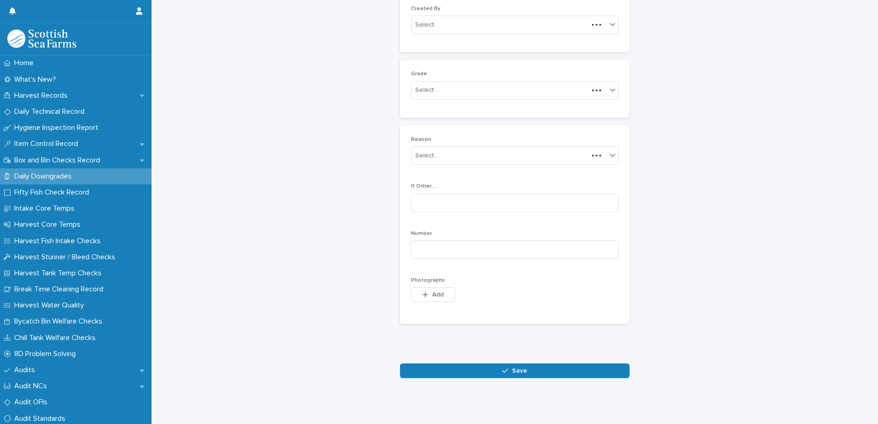
scroll to position [89, 0]
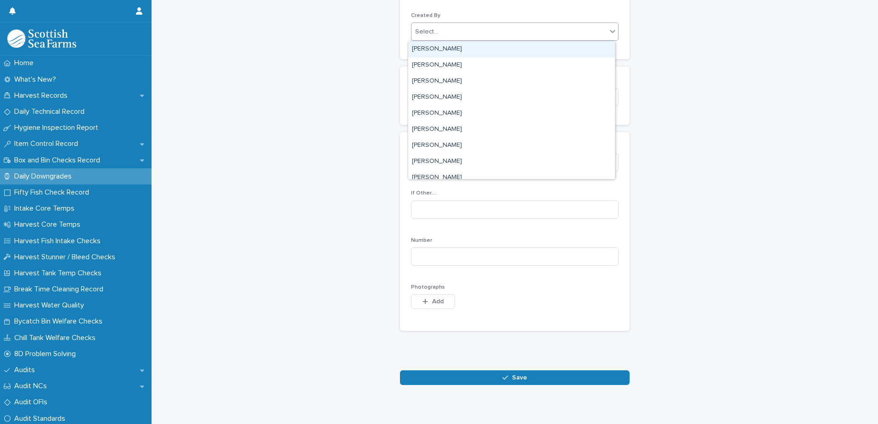
click at [471, 34] on div "Select..." at bounding box center [508, 31] width 195 height 15
type input "****"
click at [449, 45] on div "[PERSON_NAME]" at bounding box center [511, 49] width 207 height 16
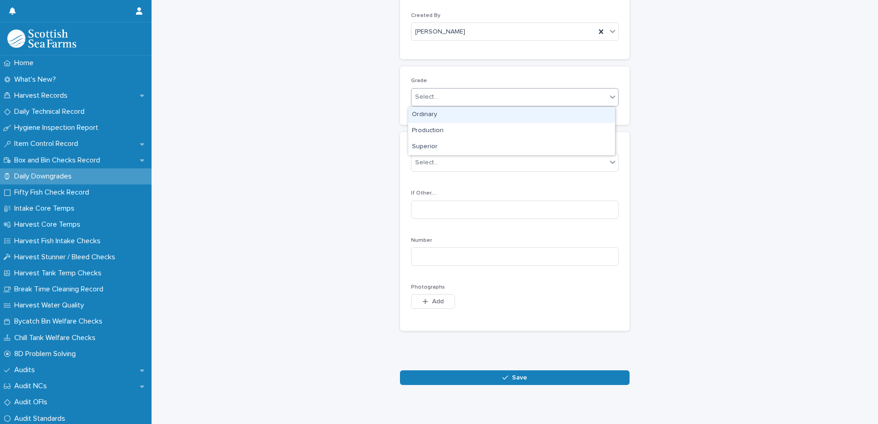
click at [469, 101] on div "Select..." at bounding box center [508, 97] width 195 height 15
click at [459, 131] on div "Production" at bounding box center [511, 131] width 207 height 16
click at [464, 163] on div "Select..." at bounding box center [508, 162] width 195 height 15
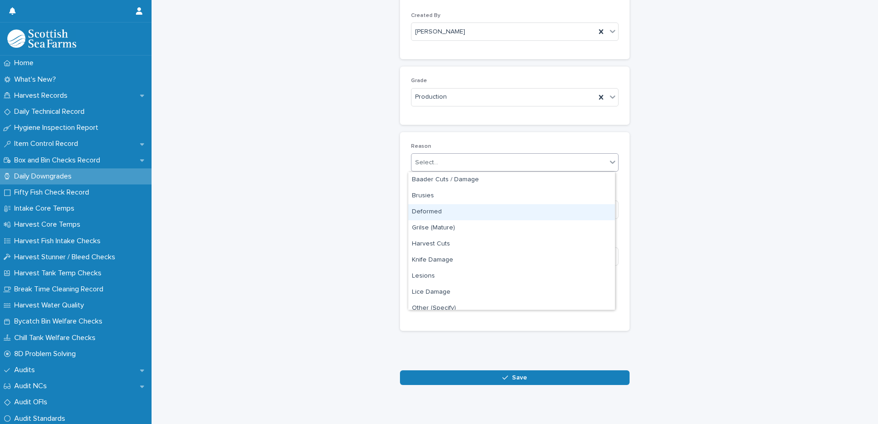
click at [460, 211] on div "Deformed" at bounding box center [511, 212] width 207 height 16
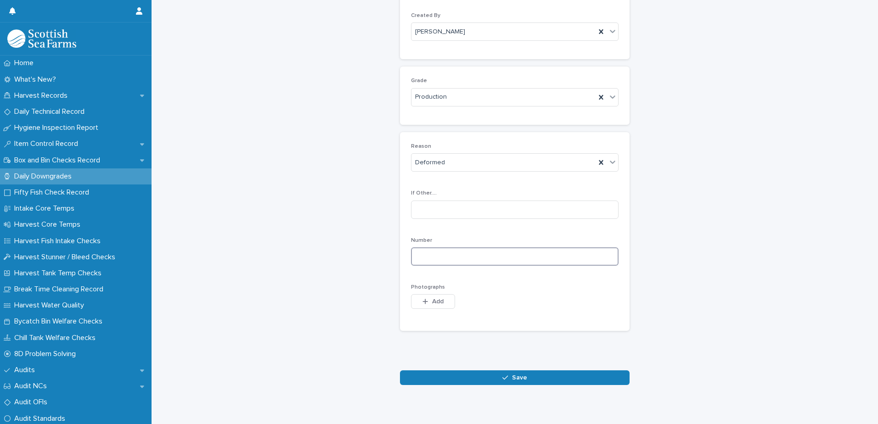
click at [505, 257] on input at bounding box center [515, 257] width 208 height 18
type input "*"
click at [436, 304] on span "Add" at bounding box center [437, 301] width 11 height 6
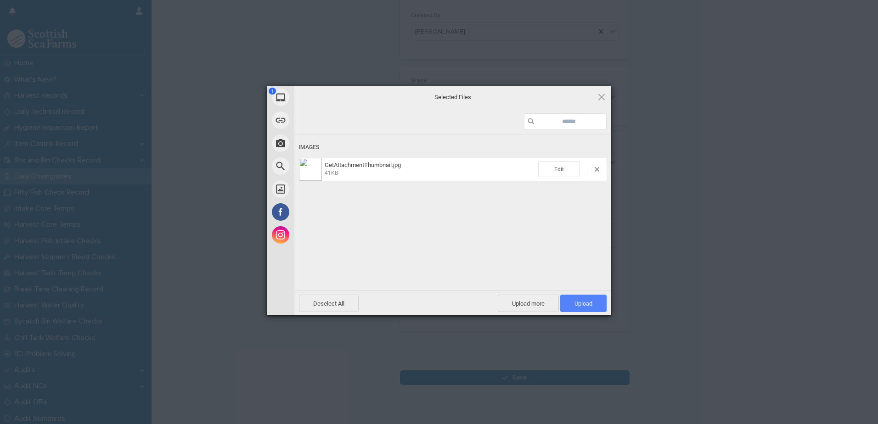
click at [578, 307] on span "Upload 1" at bounding box center [583, 303] width 46 height 17
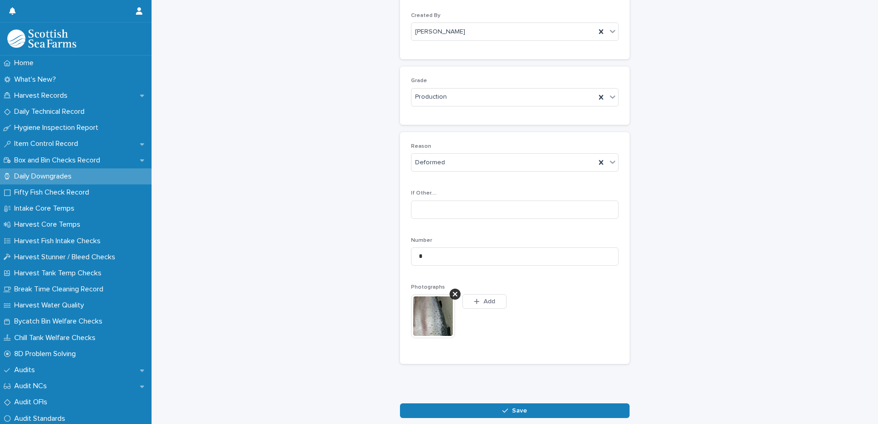
scroll to position [106, 0]
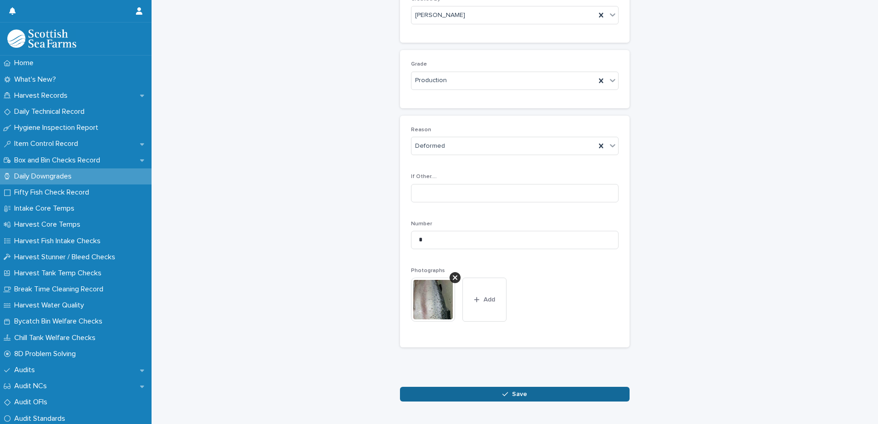
click at [502, 393] on icon "button" at bounding box center [505, 394] width 6 height 6
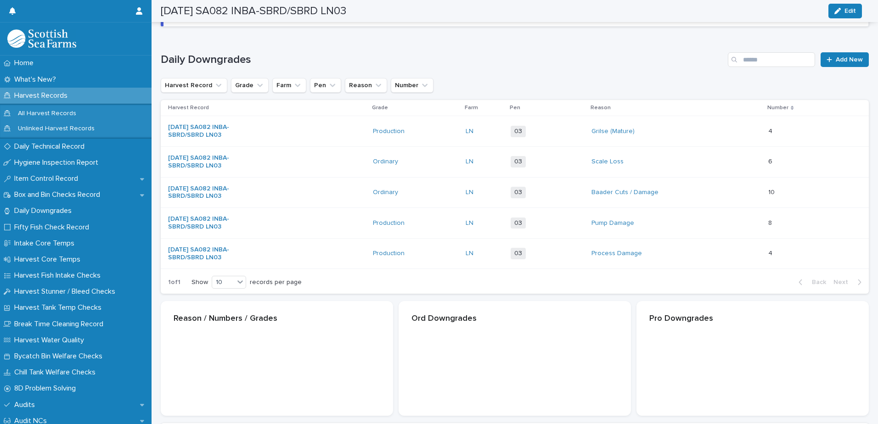
scroll to position [107, 0]
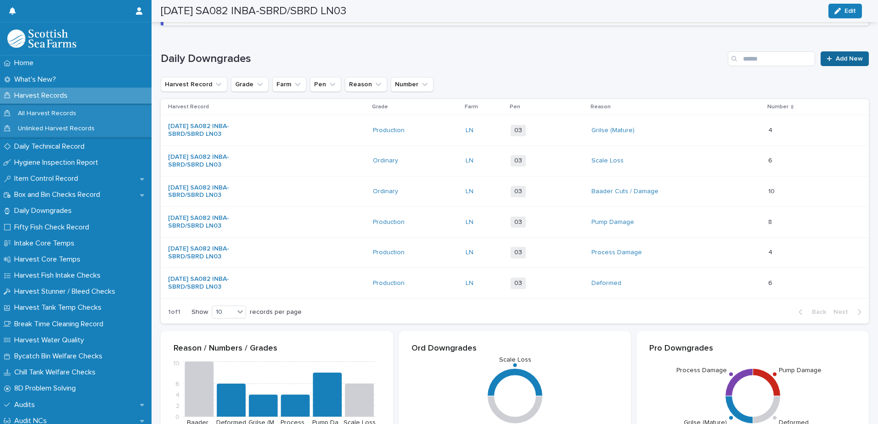
click at [836, 57] on span "Add New" at bounding box center [849, 59] width 27 height 6
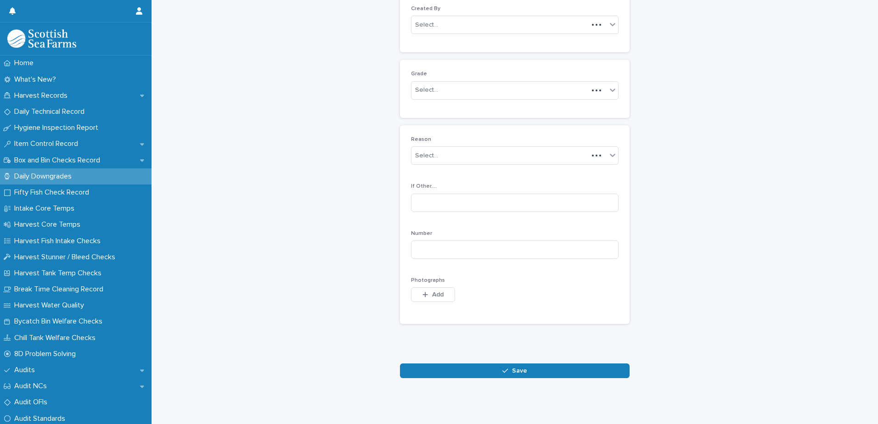
scroll to position [89, 0]
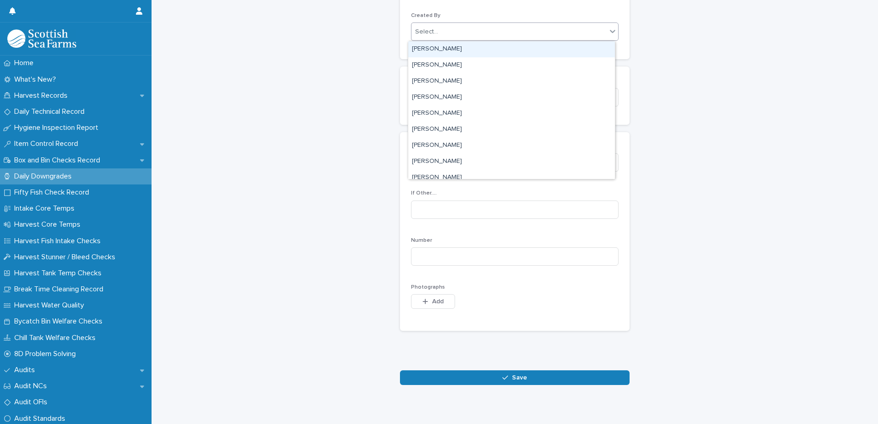
click at [440, 33] on div "Select..." at bounding box center [508, 31] width 195 height 15
type input "****"
click at [438, 46] on div "[PERSON_NAME]" at bounding box center [511, 49] width 207 height 16
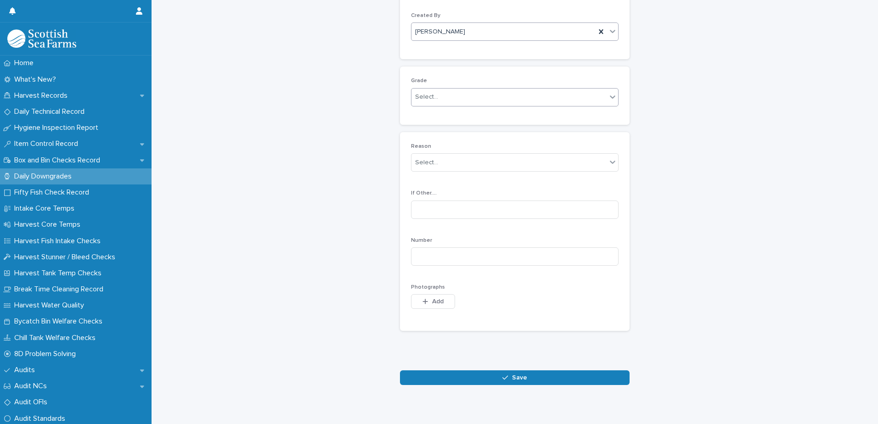
click at [455, 100] on div "Select..." at bounding box center [508, 97] width 195 height 15
drag, startPoint x: 456, startPoint y: 123, endPoint x: 455, endPoint y: 132, distance: 9.2
click at [455, 132] on div "Production" at bounding box center [511, 131] width 207 height 16
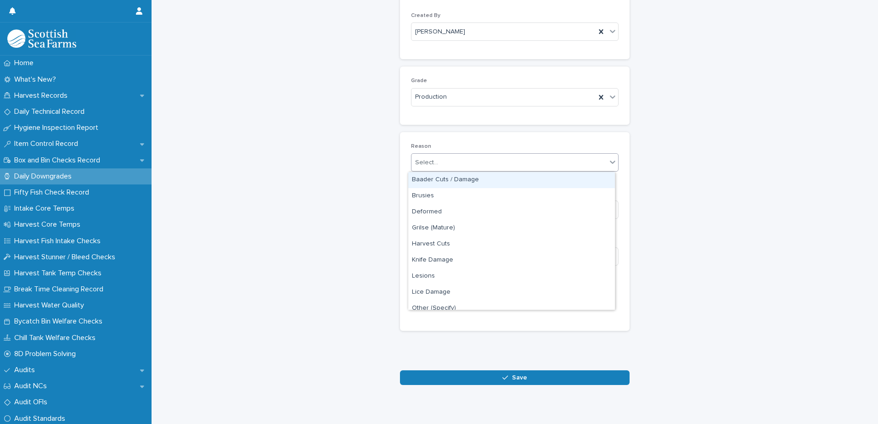
click at [453, 159] on div "Select..." at bounding box center [508, 162] width 195 height 15
click at [450, 182] on div "Baader Cuts / Damage" at bounding box center [511, 180] width 207 height 16
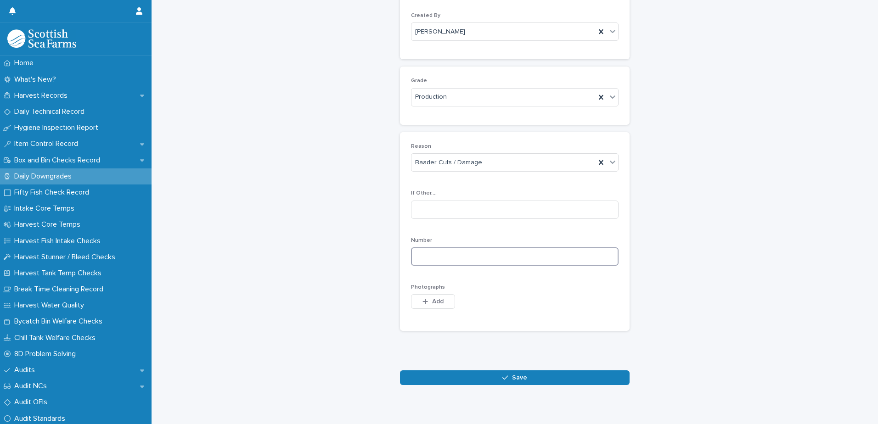
click at [522, 257] on input at bounding box center [515, 257] width 208 height 18
type input "*"
click at [432, 302] on span "Add" at bounding box center [437, 301] width 11 height 6
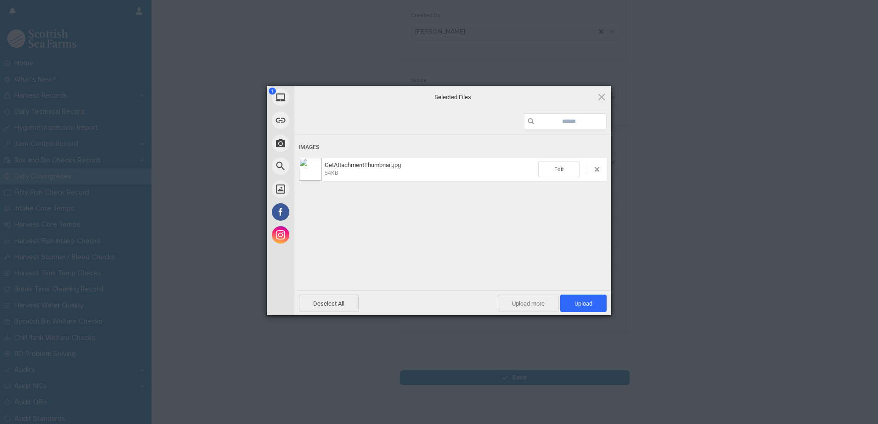
click at [538, 302] on span "Upload more" at bounding box center [528, 303] width 61 height 17
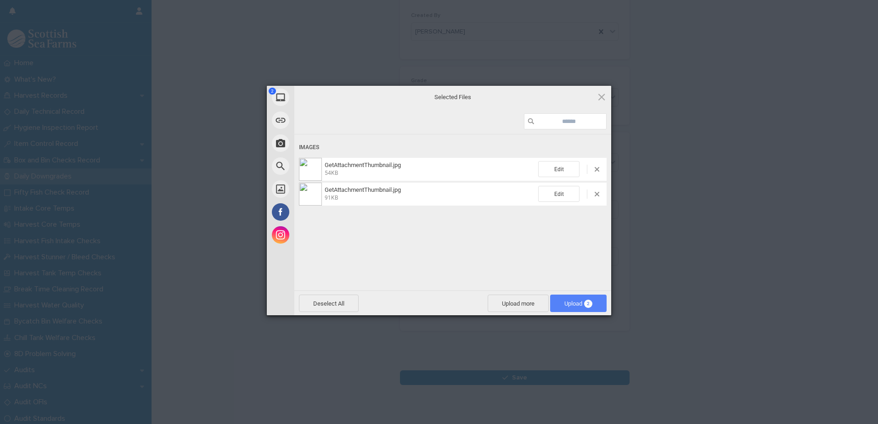
click at [568, 301] on span "Upload 2" at bounding box center [578, 303] width 28 height 7
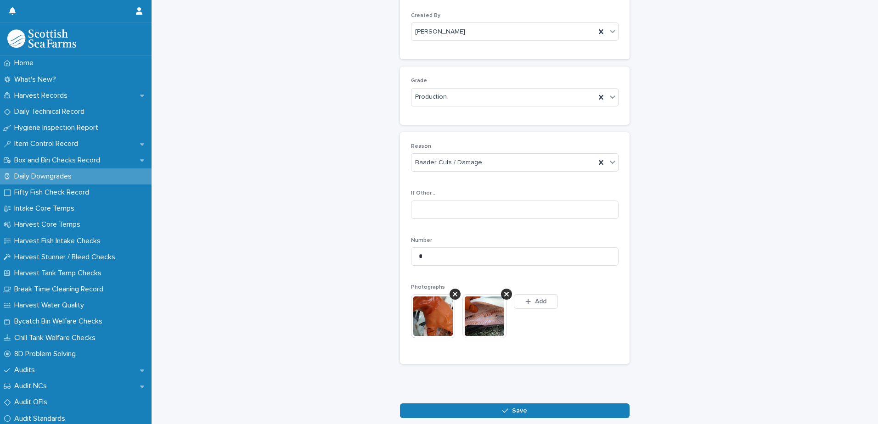
scroll to position [106, 0]
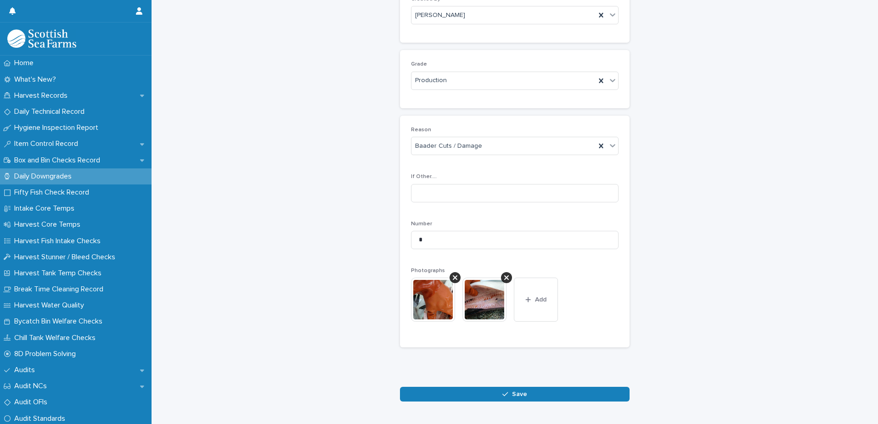
click at [512, 396] on span "Save" at bounding box center [519, 394] width 15 height 6
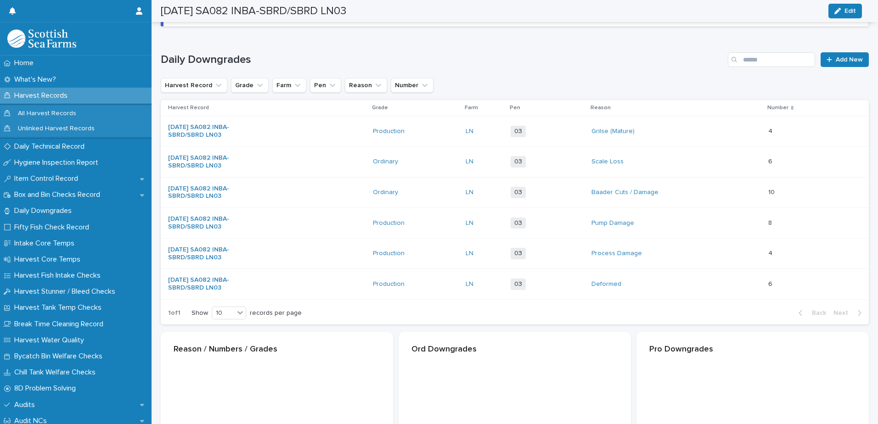
scroll to position [107, 0]
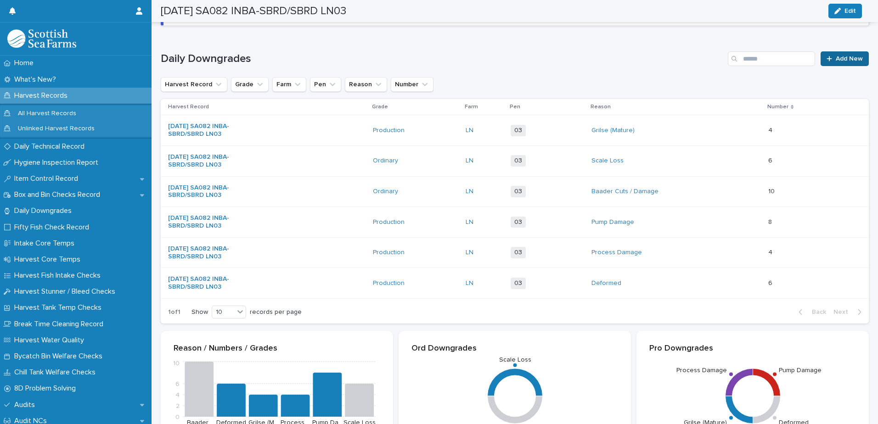
click at [836, 61] on span "Add New" at bounding box center [849, 59] width 27 height 6
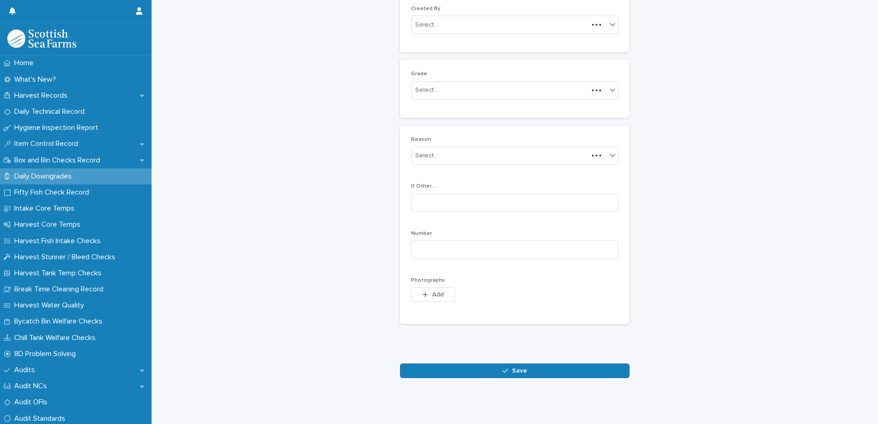
scroll to position [89, 0]
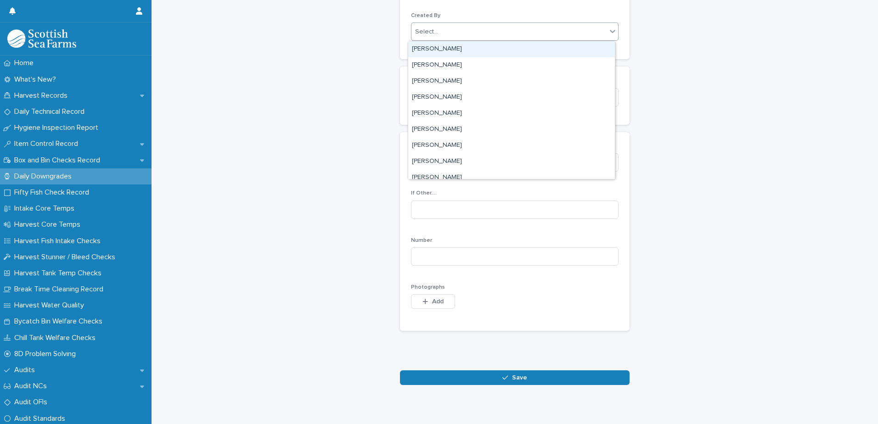
drag, startPoint x: 535, startPoint y: 30, endPoint x: 525, endPoint y: 33, distance: 9.6
click at [534, 30] on div "Select..." at bounding box center [508, 31] width 195 height 15
type input "****"
click at [478, 49] on div "[PERSON_NAME]" at bounding box center [511, 49] width 207 height 16
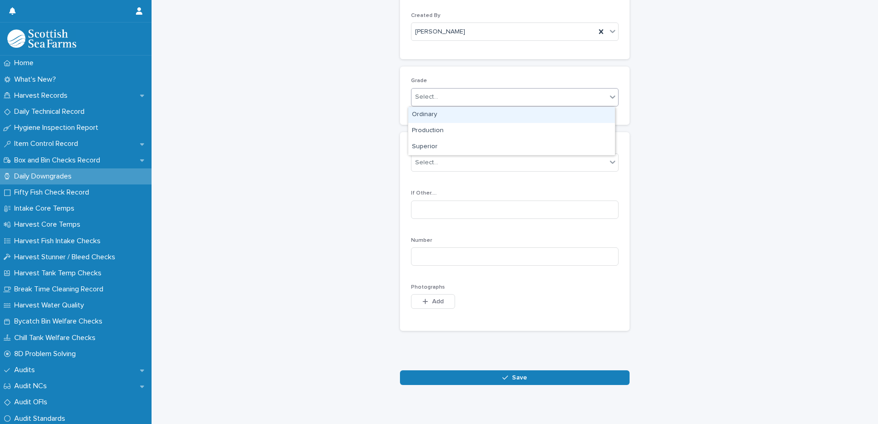
click at [493, 98] on div "Select..." at bounding box center [508, 97] width 195 height 15
click at [482, 114] on div "Ordinary" at bounding box center [511, 115] width 207 height 16
click at [484, 161] on div "Select..." at bounding box center [508, 162] width 195 height 15
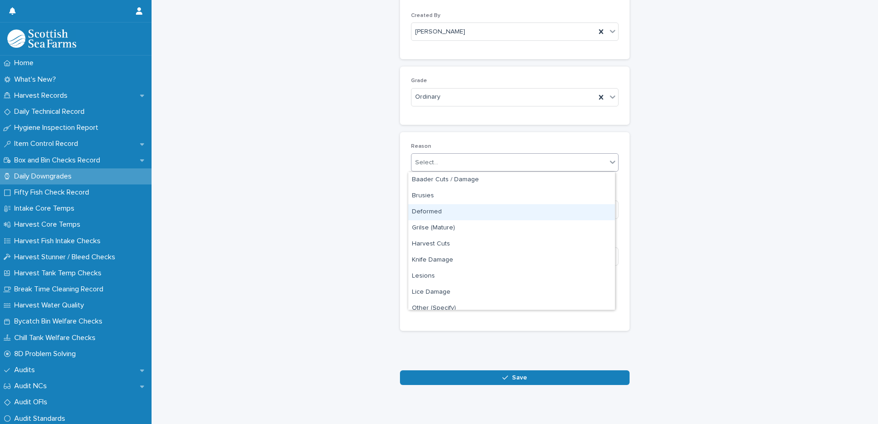
click at [471, 214] on div "Deformed" at bounding box center [511, 212] width 207 height 16
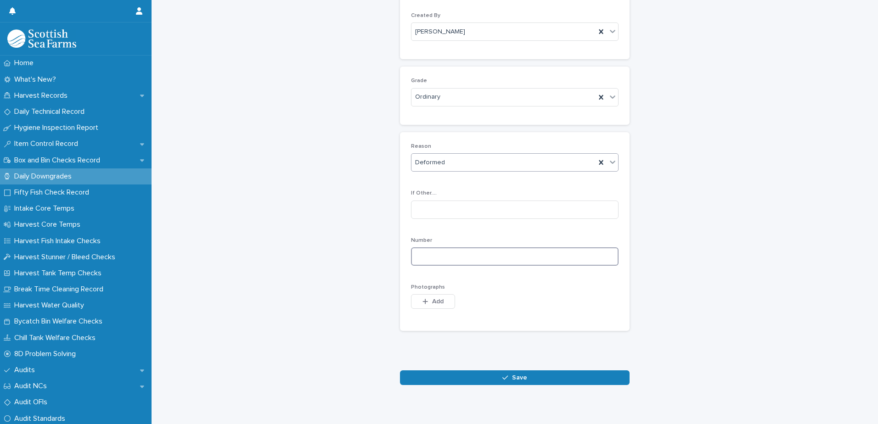
click at [497, 258] on input at bounding box center [515, 257] width 208 height 18
type input "*"
click at [429, 298] on button "Add" at bounding box center [433, 301] width 44 height 15
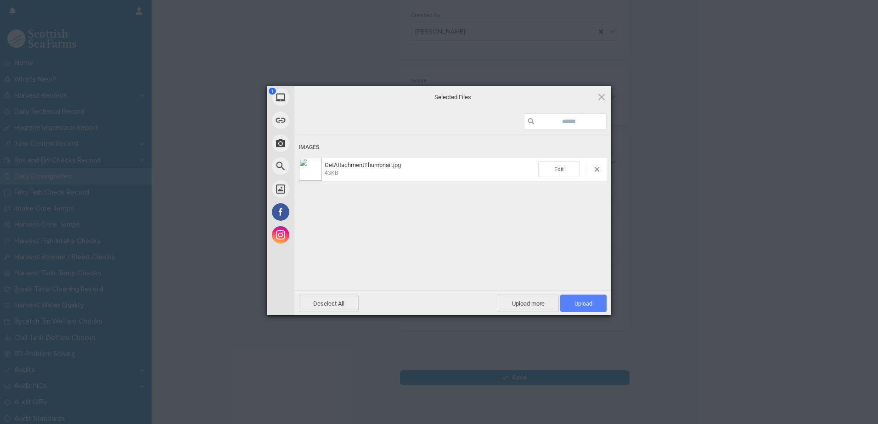
click at [580, 303] on span "Upload 1" at bounding box center [583, 303] width 18 height 7
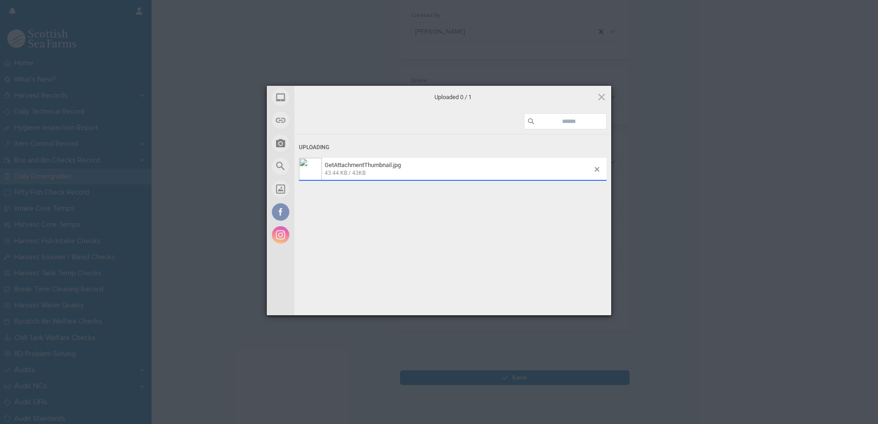
scroll to position [106, 0]
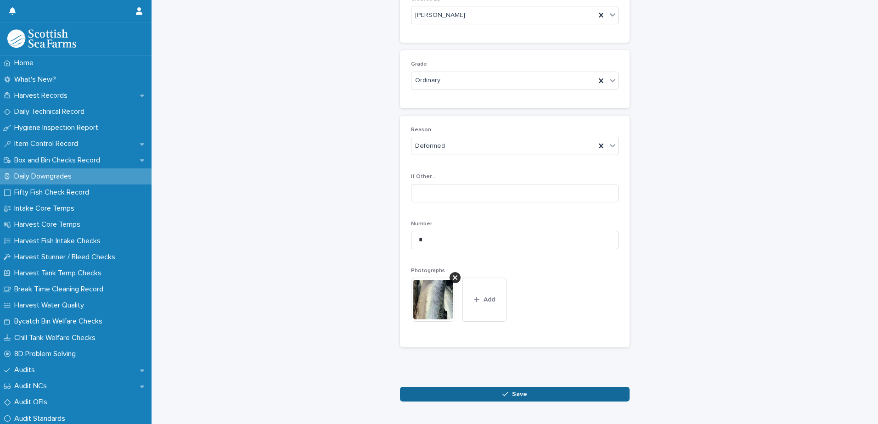
click at [508, 392] on button "Save" at bounding box center [515, 394] width 230 height 15
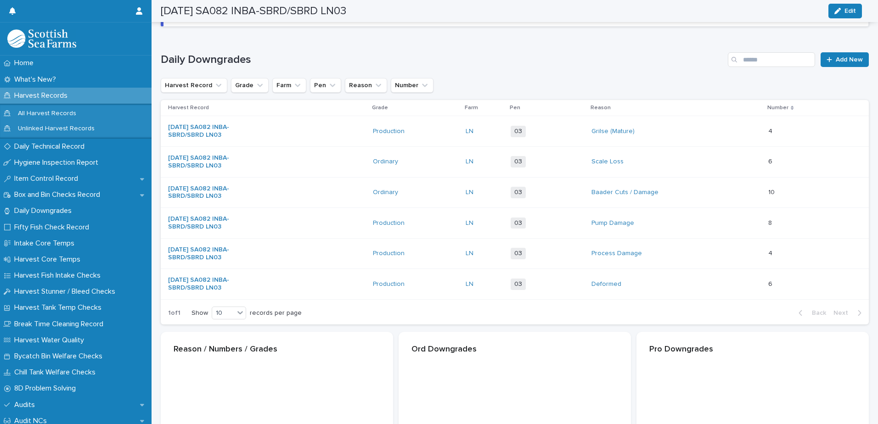
scroll to position [107, 0]
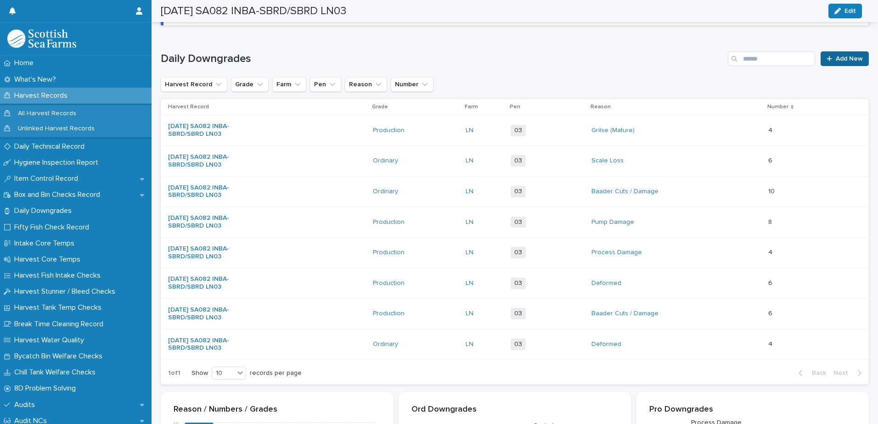
click at [836, 60] on span "Add New" at bounding box center [849, 59] width 27 height 6
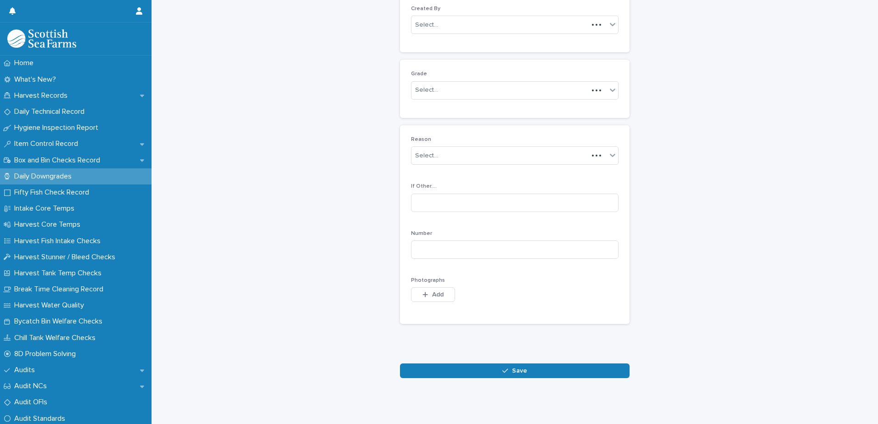
scroll to position [89, 0]
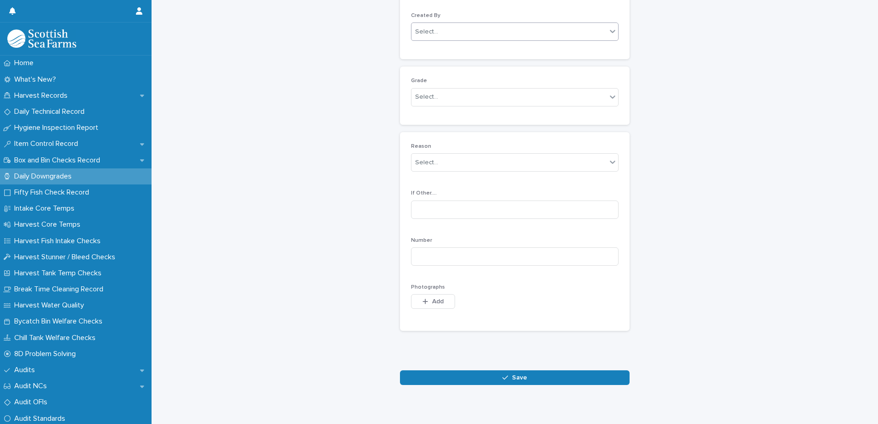
click at [467, 31] on div "Select..." at bounding box center [508, 31] width 195 height 15
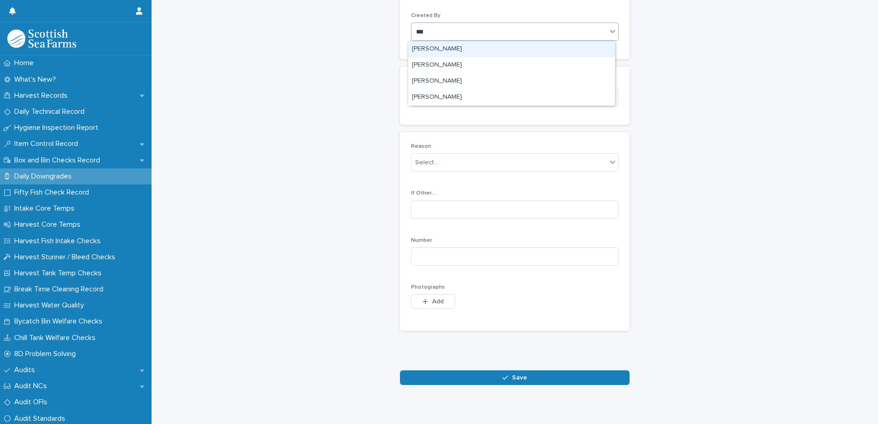
type input "****"
click at [461, 51] on div "[PERSON_NAME]" at bounding box center [511, 49] width 207 height 16
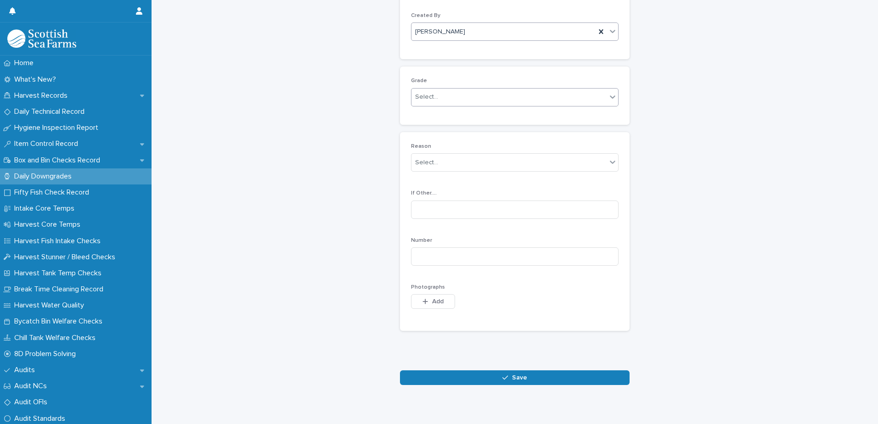
click at [460, 95] on div "Select..." at bounding box center [508, 97] width 195 height 15
click at [462, 115] on div "Ordinary" at bounding box center [511, 115] width 207 height 16
click at [462, 166] on div "Select..." at bounding box center [508, 162] width 195 height 15
click at [470, 251] on div "Thin" at bounding box center [511, 254] width 207 height 16
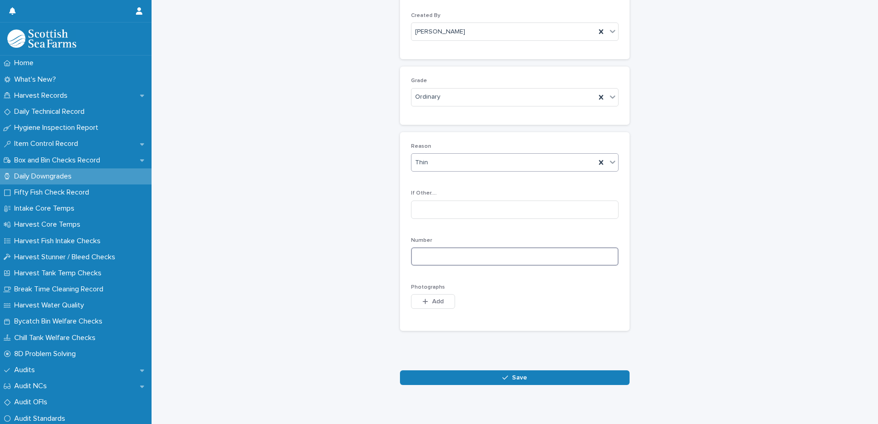
click at [481, 258] on input at bounding box center [515, 257] width 208 height 18
type input "*"
click at [438, 300] on span "Add" at bounding box center [437, 301] width 11 height 6
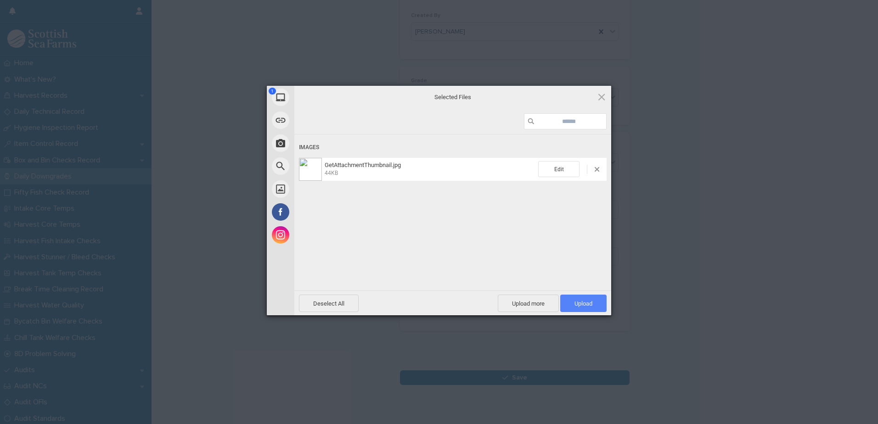
click at [582, 300] on span "Upload 1" at bounding box center [583, 303] width 46 height 17
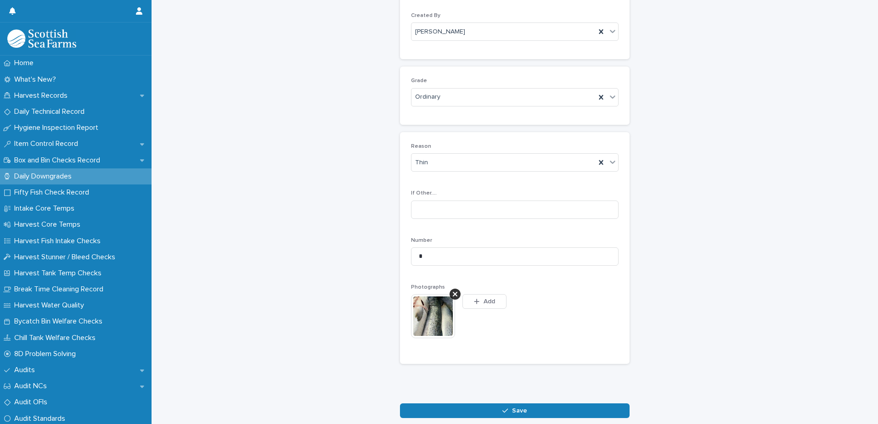
scroll to position [106, 0]
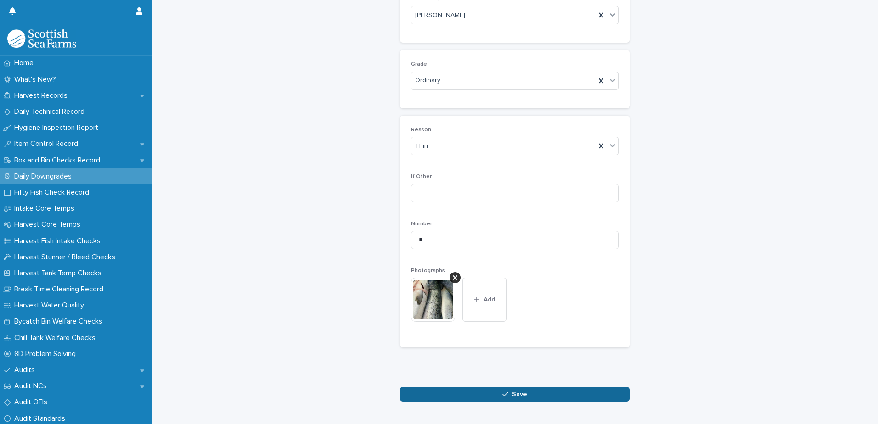
click at [512, 393] on span "Save" at bounding box center [519, 394] width 15 height 6
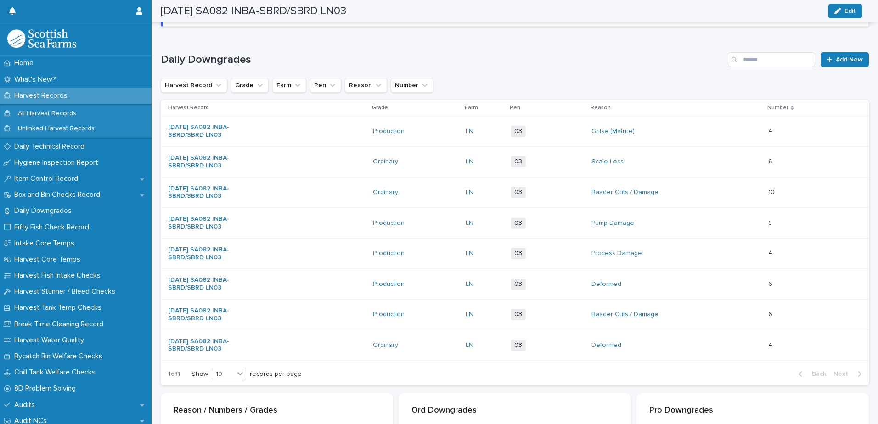
scroll to position [107, 0]
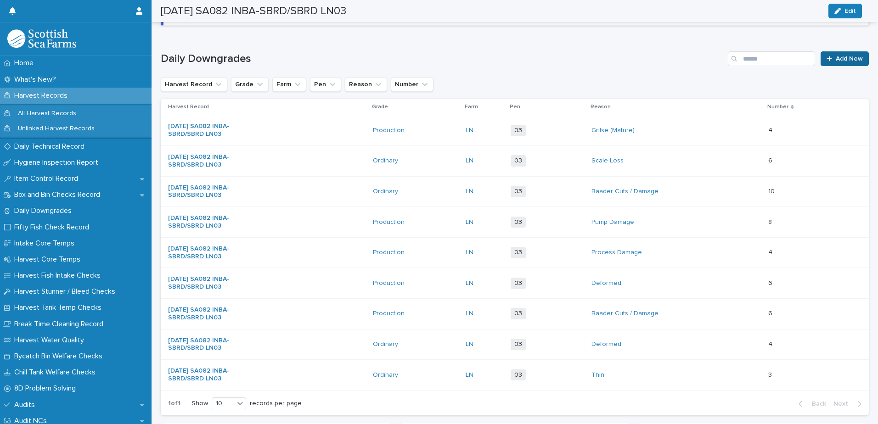
click at [834, 55] on link "Add New" at bounding box center [845, 58] width 48 height 15
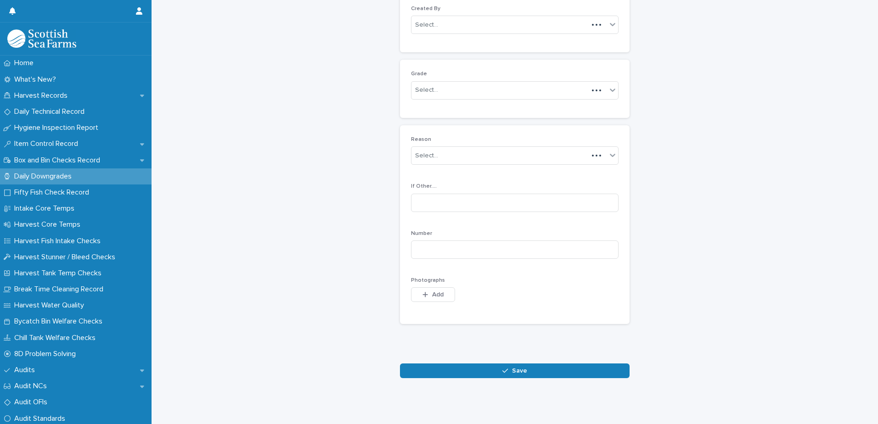
scroll to position [89, 0]
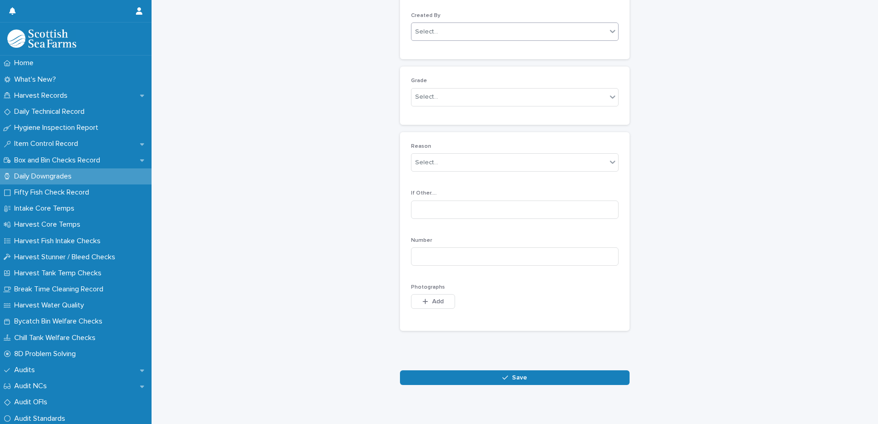
click at [465, 30] on div "Select..." at bounding box center [508, 31] width 195 height 15
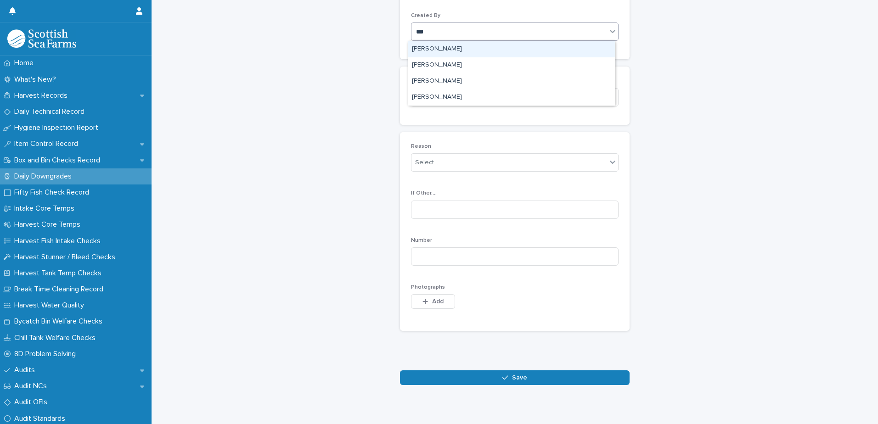
type input "****"
click at [452, 49] on div "[PERSON_NAME]" at bounding box center [511, 49] width 207 height 16
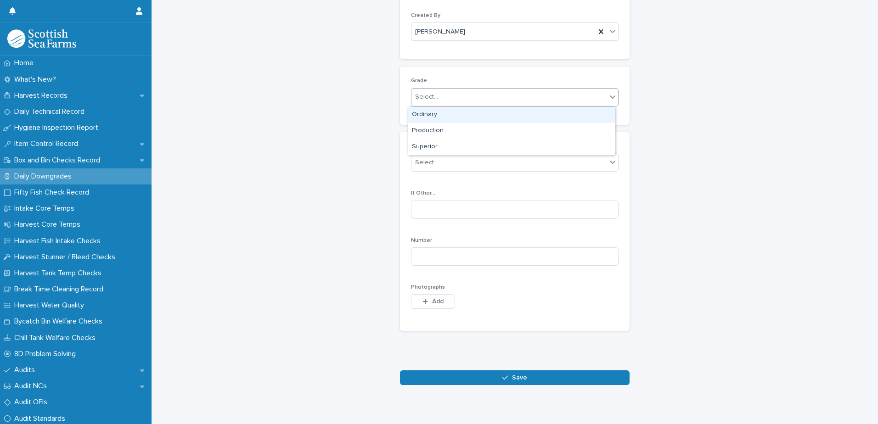
click at [456, 96] on div "Select..." at bounding box center [508, 97] width 195 height 15
click at [463, 162] on div "Select..." at bounding box center [508, 162] width 195 height 15
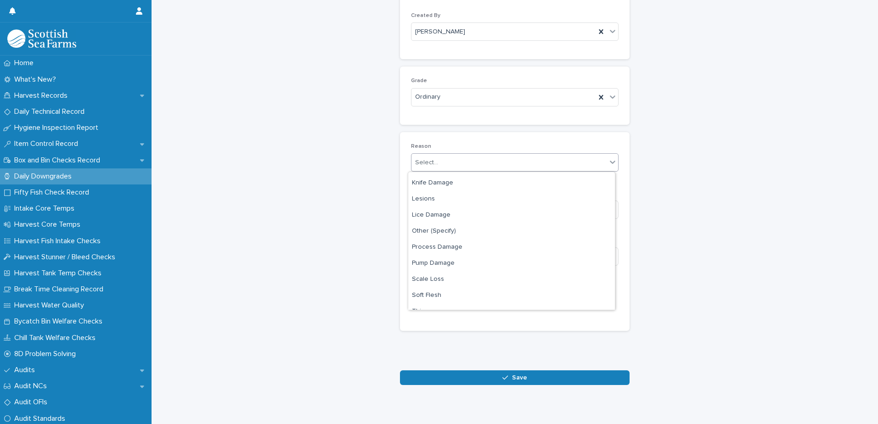
scroll to position [135, 0]
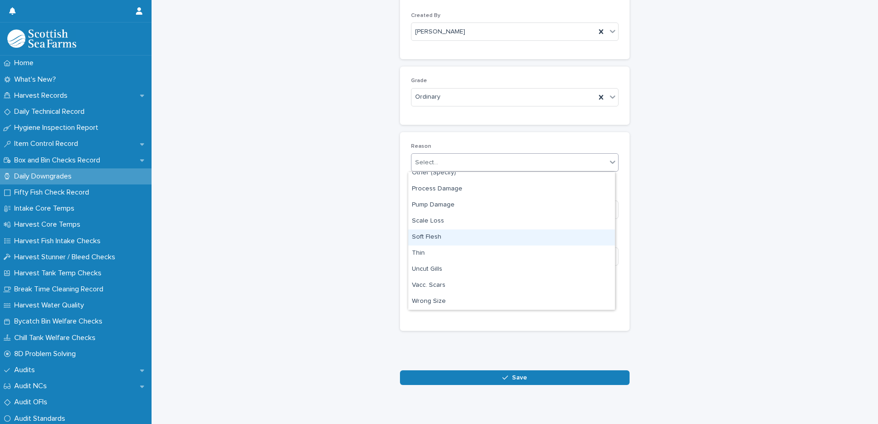
click at [467, 242] on div "Soft Flesh" at bounding box center [511, 238] width 207 height 16
click at [487, 253] on input at bounding box center [515, 257] width 208 height 18
type input "*"
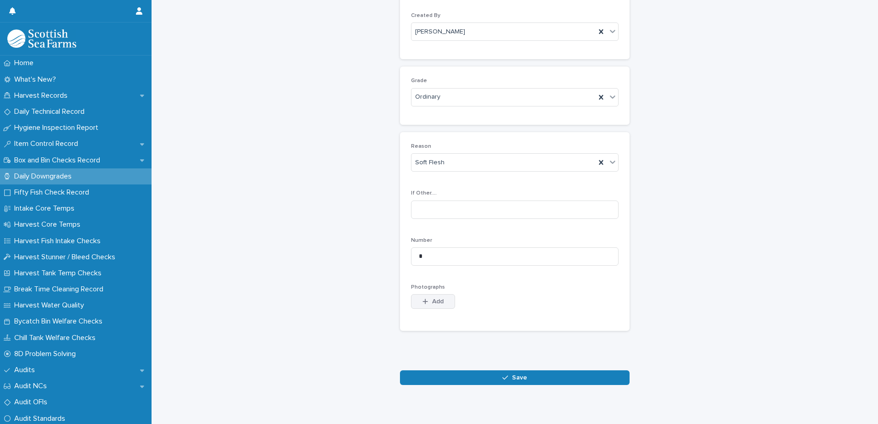
click at [432, 300] on span "Add" at bounding box center [437, 301] width 11 height 6
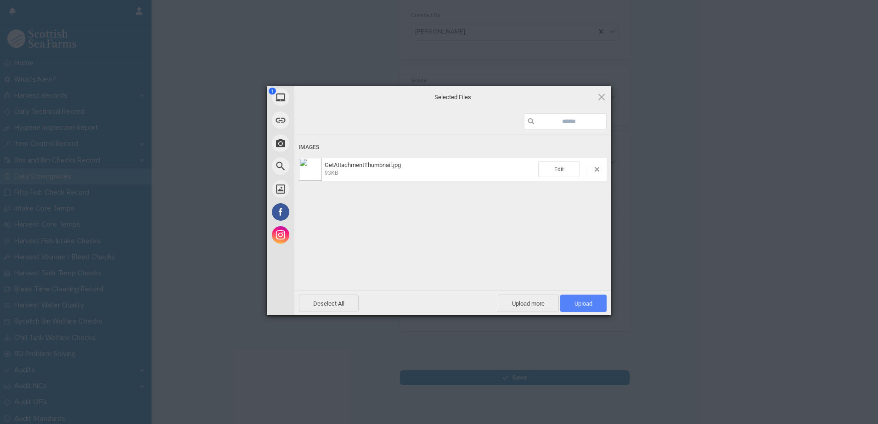
click at [580, 304] on span "Upload 1" at bounding box center [583, 303] width 18 height 7
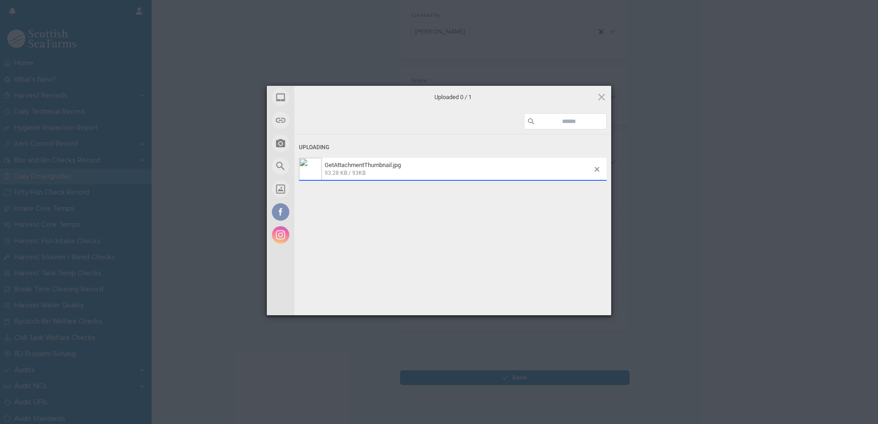
scroll to position [106, 0]
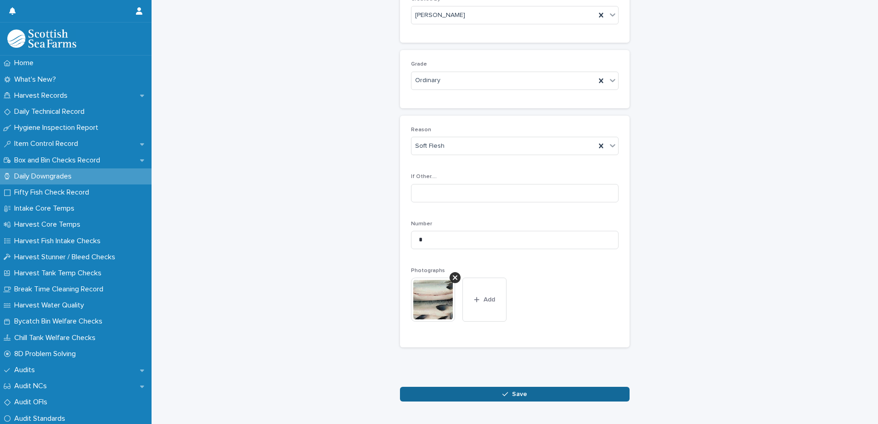
click at [499, 394] on button "Save" at bounding box center [515, 394] width 230 height 15
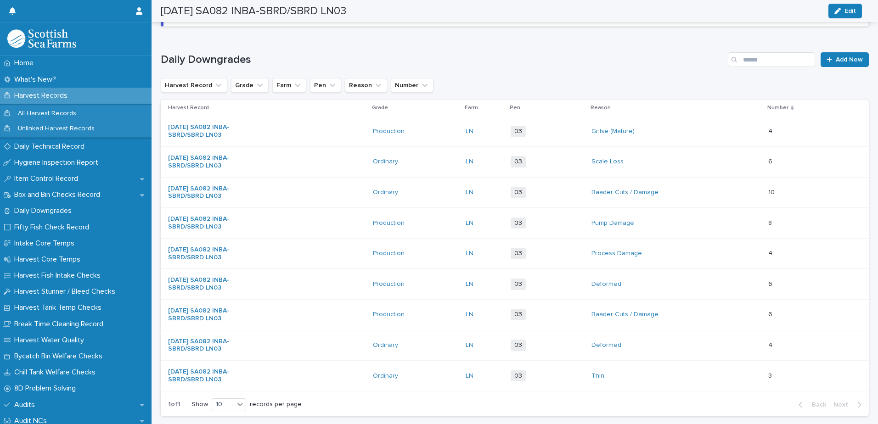
scroll to position [107, 0]
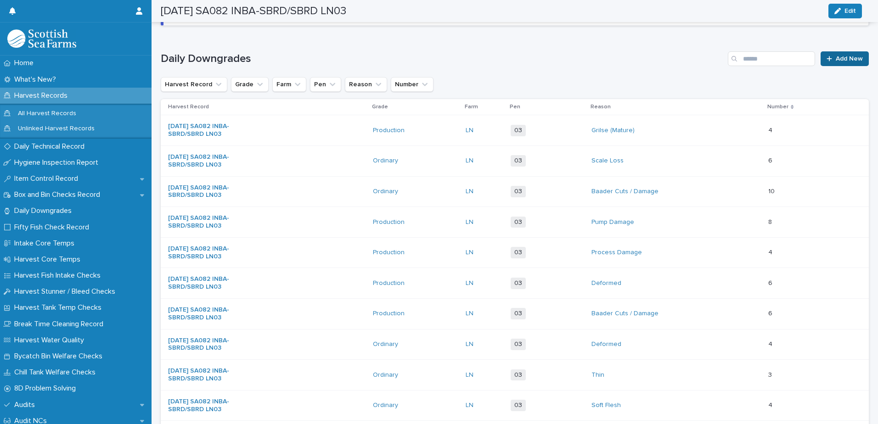
click at [838, 58] on span "Add New" at bounding box center [849, 59] width 27 height 6
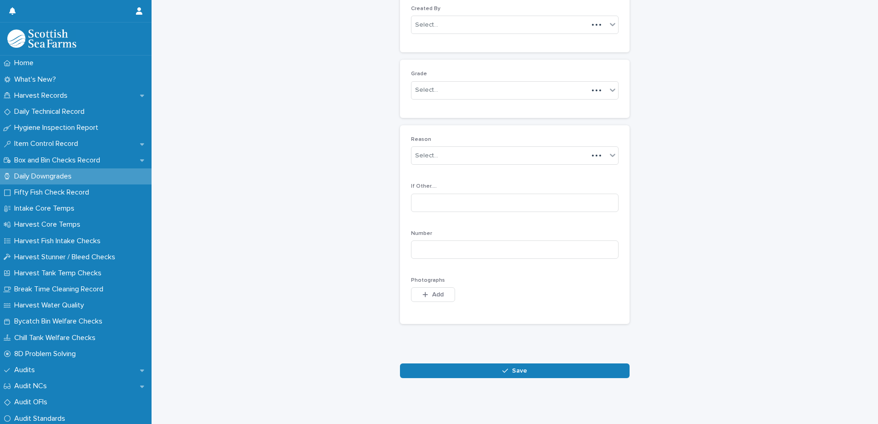
scroll to position [89, 0]
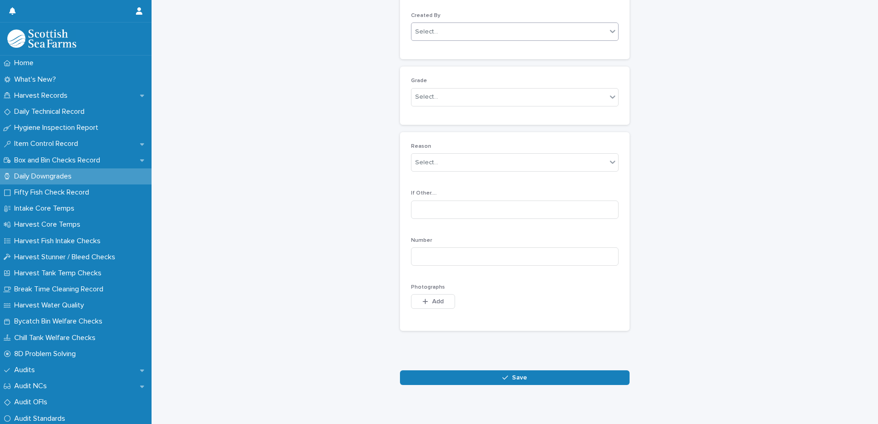
click at [465, 31] on div "Select..." at bounding box center [508, 31] width 195 height 15
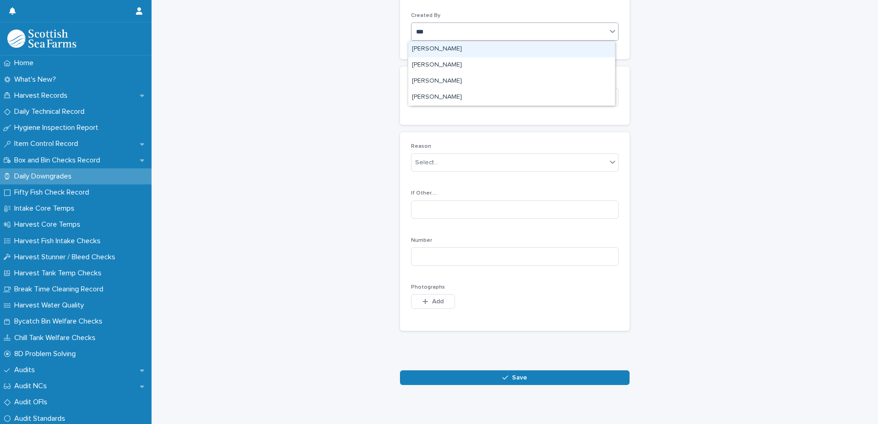
type input "****"
click at [472, 49] on div "[PERSON_NAME]" at bounding box center [511, 49] width 207 height 16
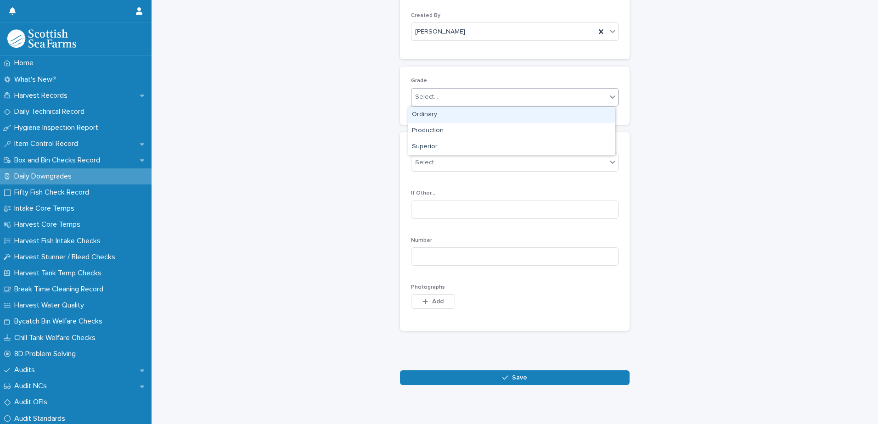
click at [463, 97] on div "Select..." at bounding box center [508, 97] width 195 height 15
click at [453, 131] on div "Production" at bounding box center [511, 131] width 207 height 16
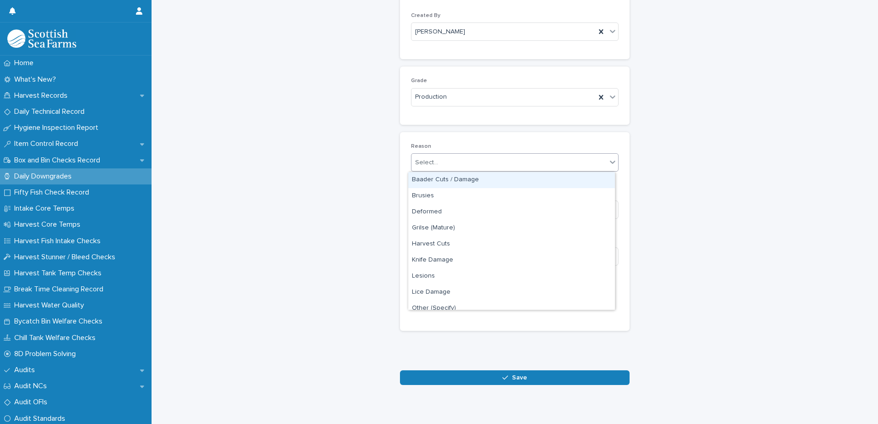
click at [468, 160] on div "Select..." at bounding box center [508, 162] width 195 height 15
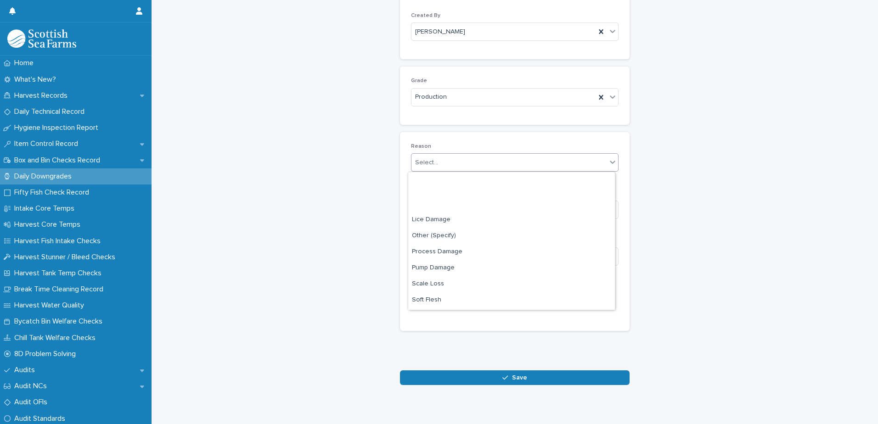
scroll to position [135, 0]
click at [464, 250] on div "Thin" at bounding box center [511, 254] width 207 height 16
click at [489, 256] on input at bounding box center [515, 257] width 208 height 18
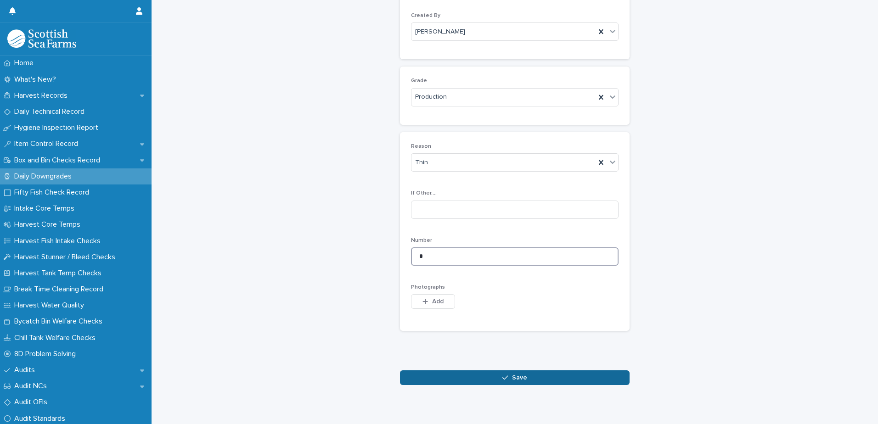
type input "*"
click at [504, 381] on icon "button" at bounding box center [505, 378] width 6 height 6
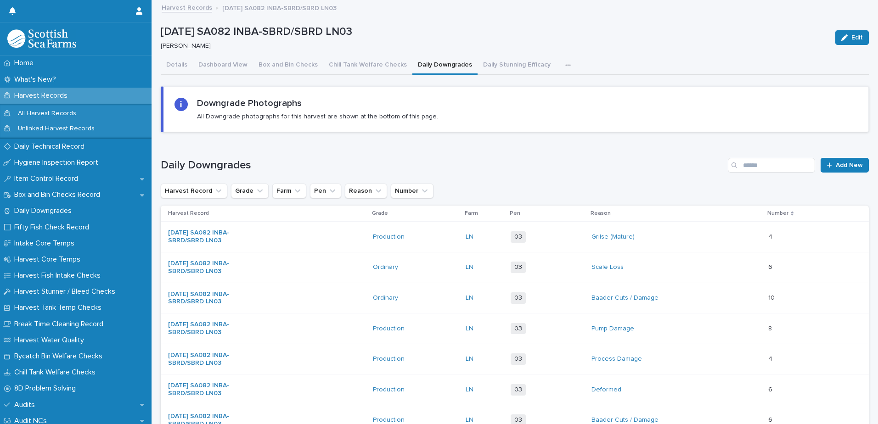
click at [565, 66] on icon "button" at bounding box center [568, 65] width 6 height 6
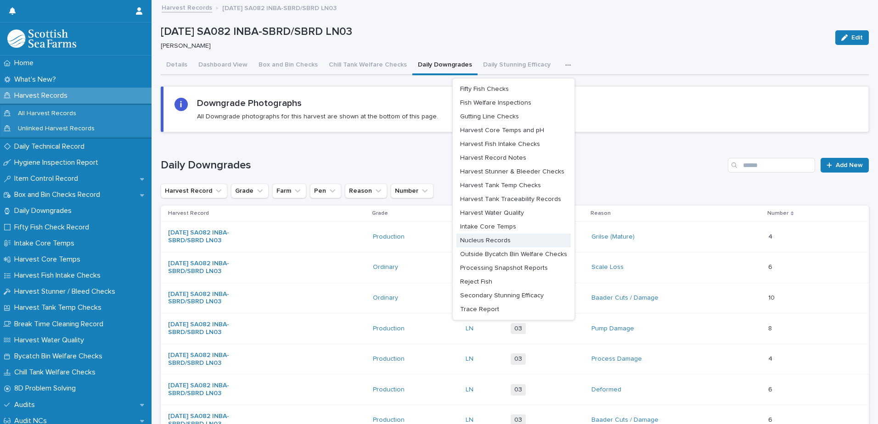
click at [505, 242] on span "Nucleus Records" at bounding box center [485, 240] width 51 height 6
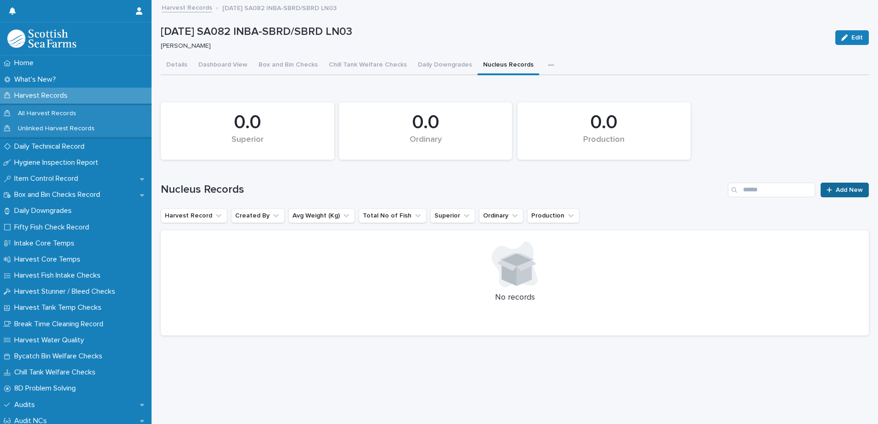
click at [839, 193] on link "Add New" at bounding box center [845, 190] width 48 height 15
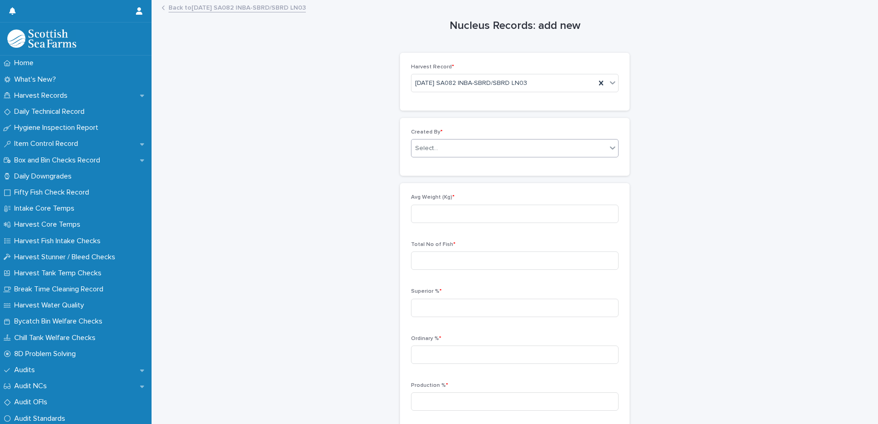
click at [487, 145] on div "Select..." at bounding box center [508, 148] width 195 height 15
type input "****"
click at [453, 165] on div "[PERSON_NAME]" at bounding box center [511, 166] width 207 height 16
click at [456, 213] on input at bounding box center [515, 214] width 208 height 18
type input "****"
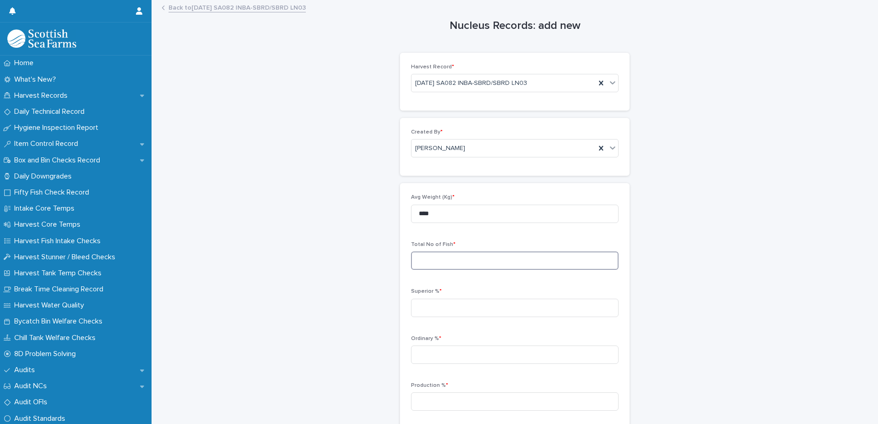
click at [452, 264] on input at bounding box center [515, 261] width 208 height 18
type input "****"
click at [437, 306] on input at bounding box center [515, 308] width 208 height 18
type input "*****"
click at [436, 355] on input at bounding box center [515, 355] width 208 height 18
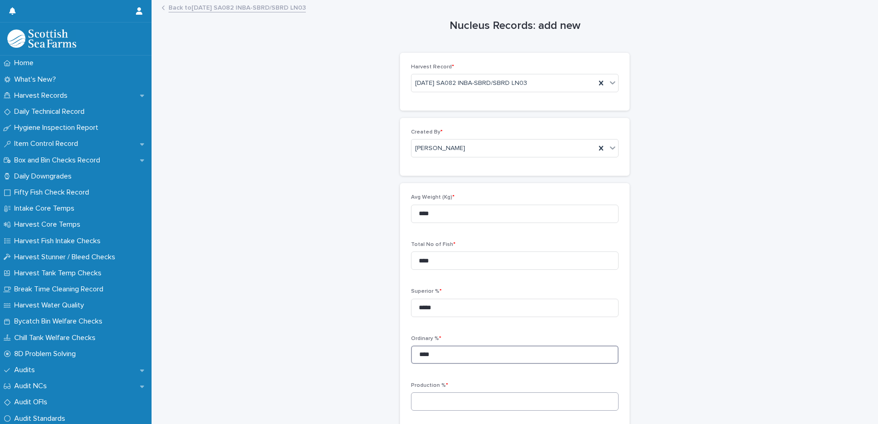
type input "****"
click at [464, 399] on input at bounding box center [515, 402] width 208 height 18
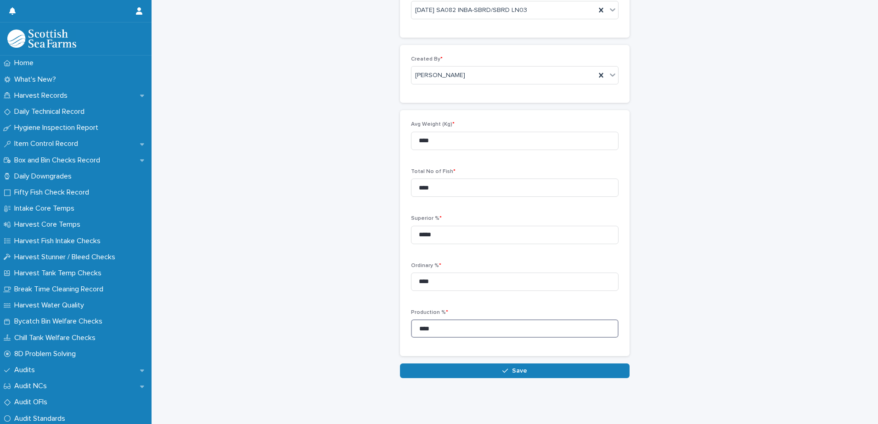
scroll to position [80, 0]
type input "****"
click at [515, 370] on button "Save" at bounding box center [515, 371] width 230 height 15
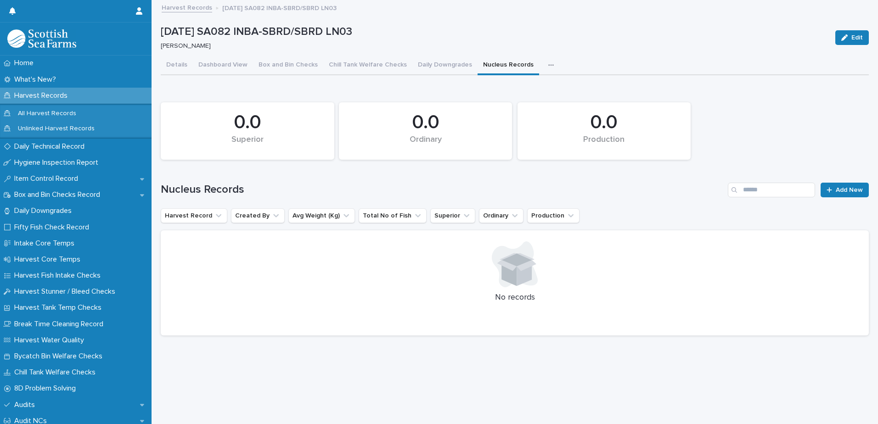
scroll to position [7, 0]
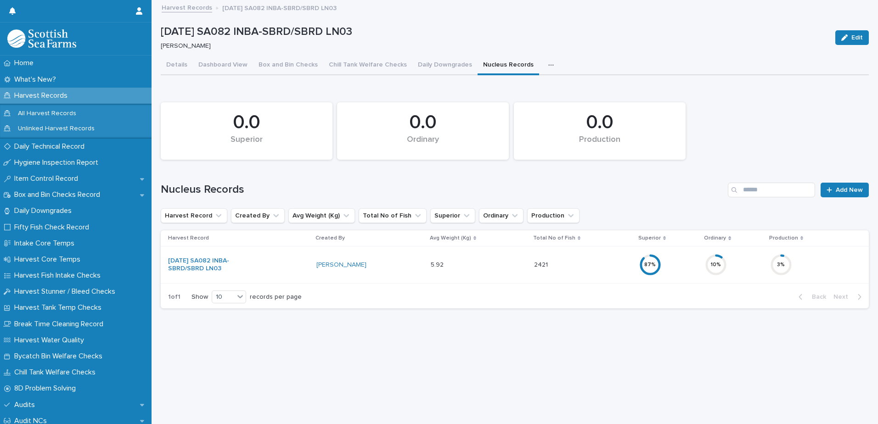
click at [548, 62] on icon "button" at bounding box center [551, 65] width 6 height 6
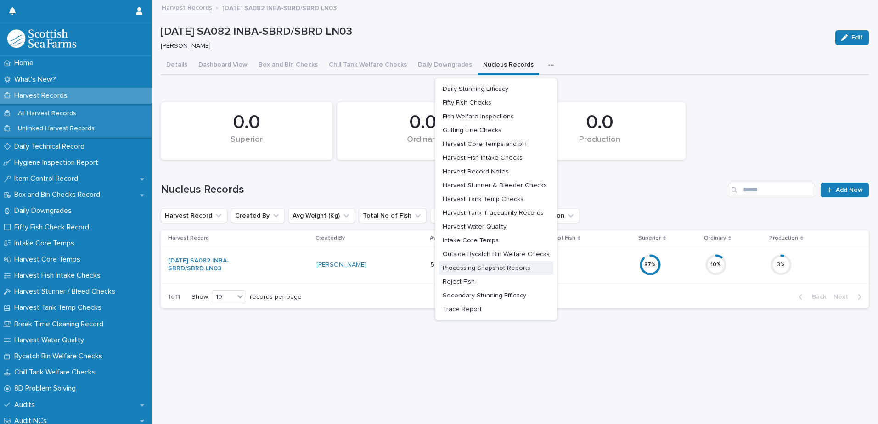
click at [504, 265] on span "Processing Snapshot Reports" at bounding box center [487, 268] width 88 height 6
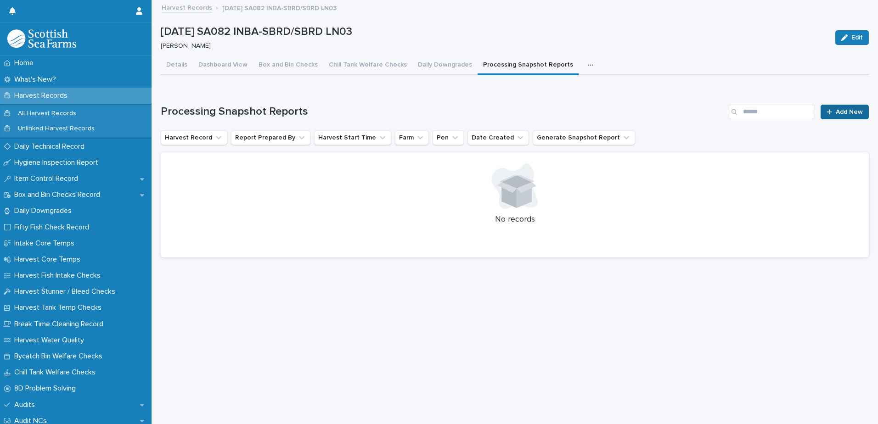
click at [840, 109] on span "Add New" at bounding box center [849, 112] width 27 height 6
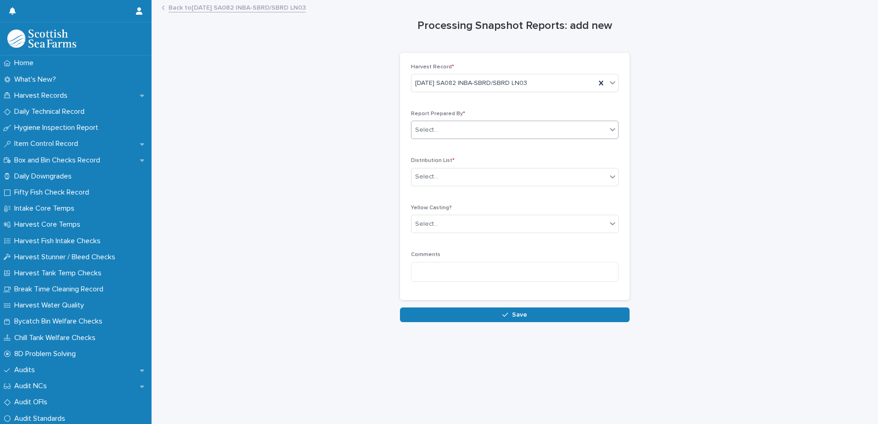
click at [463, 126] on div "Select..." at bounding box center [508, 130] width 195 height 15
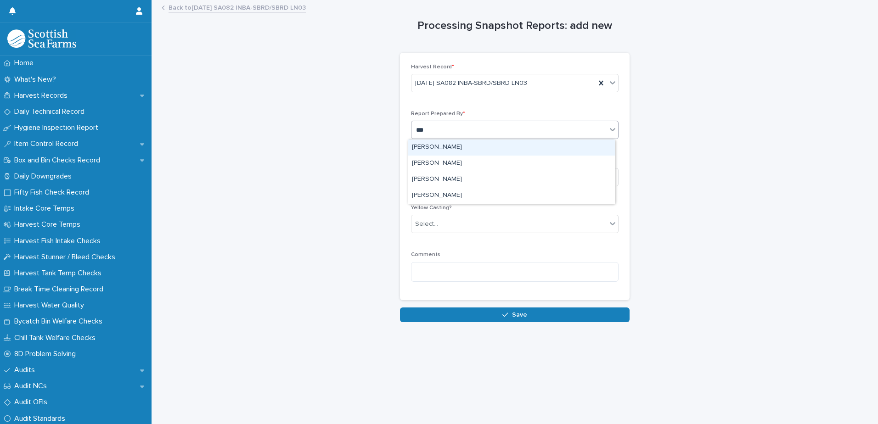
type input "****"
click at [445, 152] on div "[PERSON_NAME]" at bounding box center [511, 148] width 207 height 16
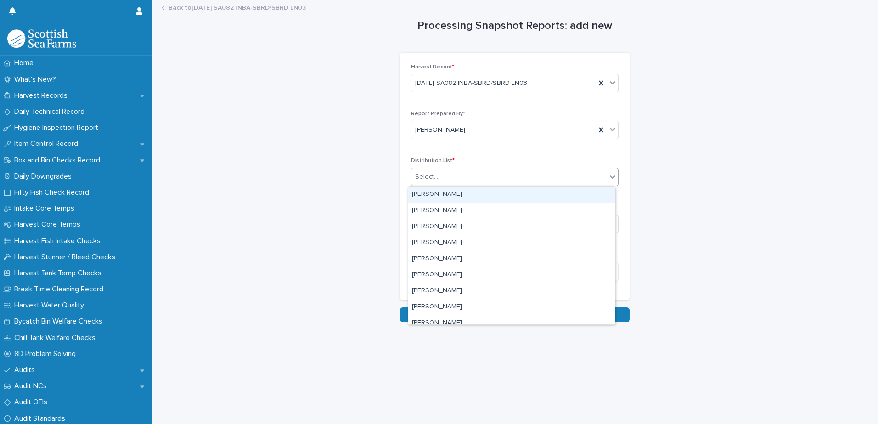
click at [449, 179] on div "Select..." at bounding box center [508, 176] width 195 height 15
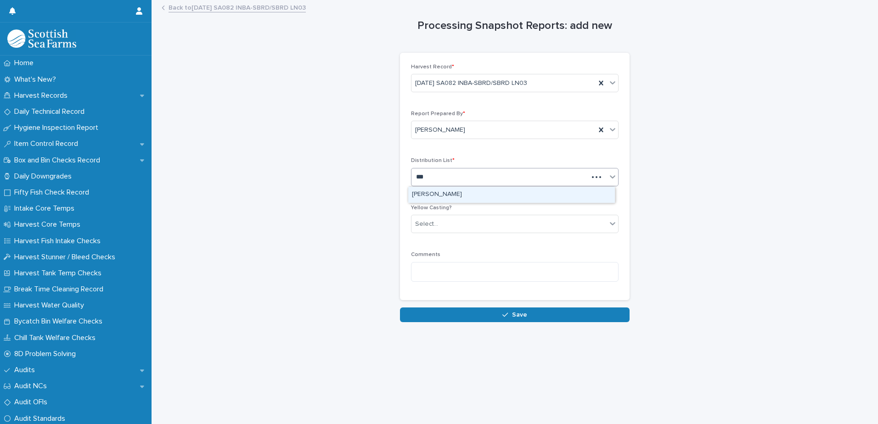
type input "****"
click at [430, 197] on div "[PERSON_NAME]" at bounding box center [511, 195] width 207 height 16
click at [451, 221] on div "Select..." at bounding box center [508, 224] width 195 height 15
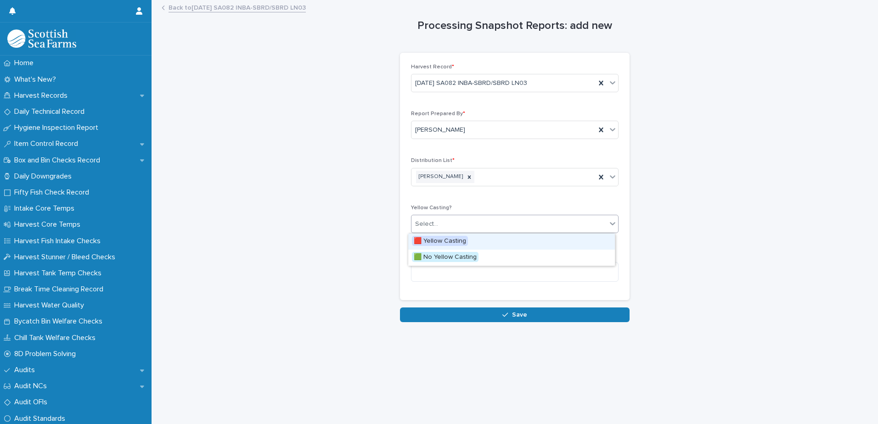
click at [448, 241] on span "🟥 Yellow Casting" at bounding box center [440, 241] width 56 height 10
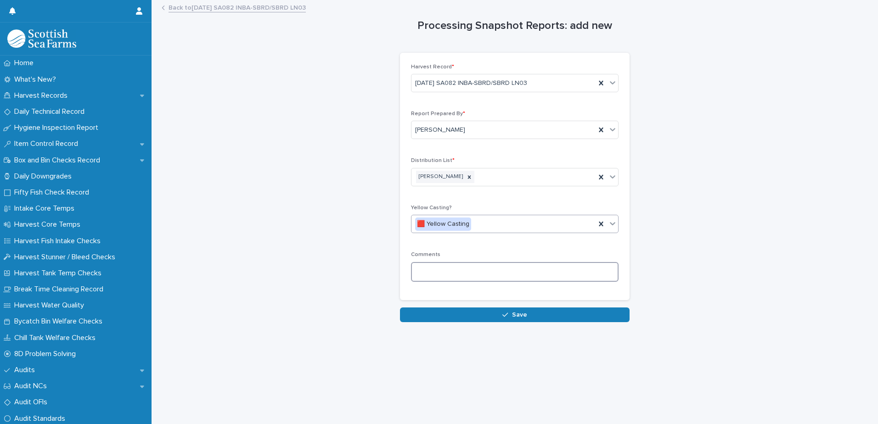
click at [467, 274] on textarea at bounding box center [515, 272] width 208 height 20
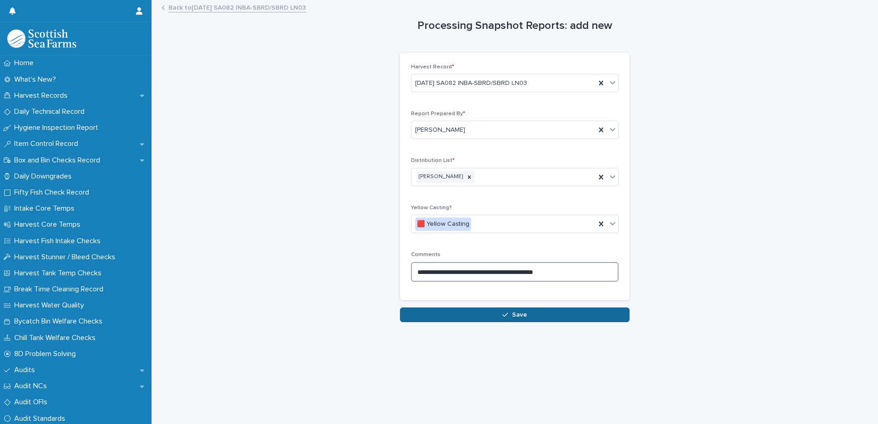
type textarea "**********"
click at [512, 315] on span "Save" at bounding box center [519, 315] width 15 height 6
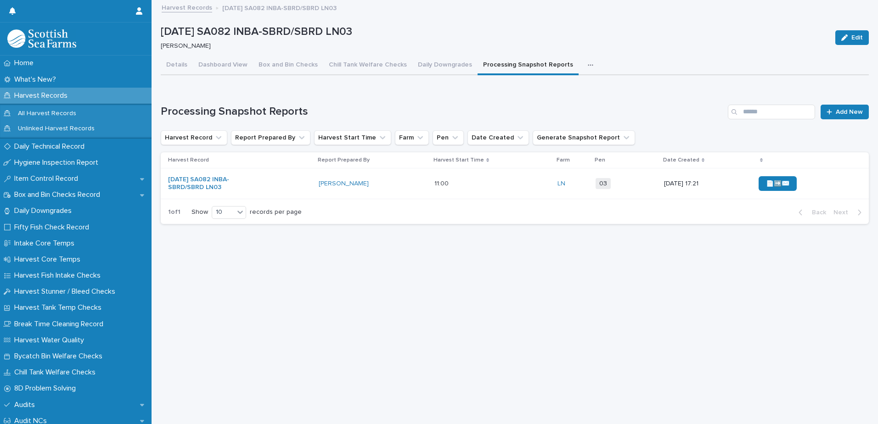
click at [816, 185] on div "📄➡️✉️" at bounding box center [807, 184] width 96 height 22
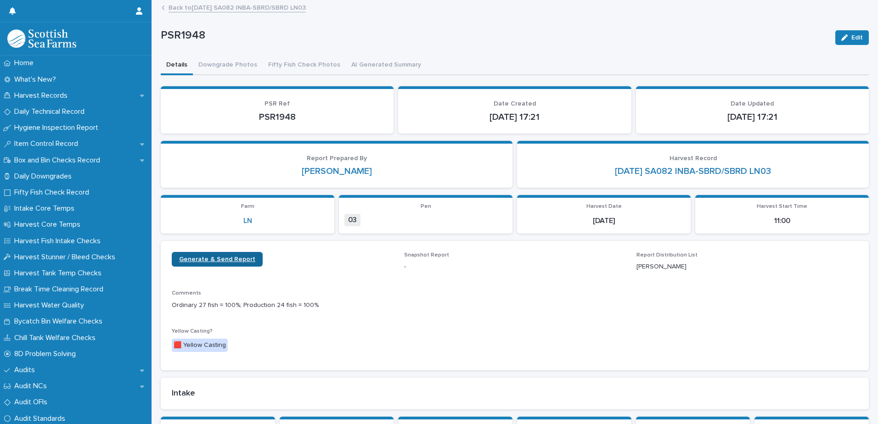
click at [211, 260] on span "Generate & Send Report" at bounding box center [217, 259] width 76 height 6
